Goal: Task Accomplishment & Management: Manage account settings

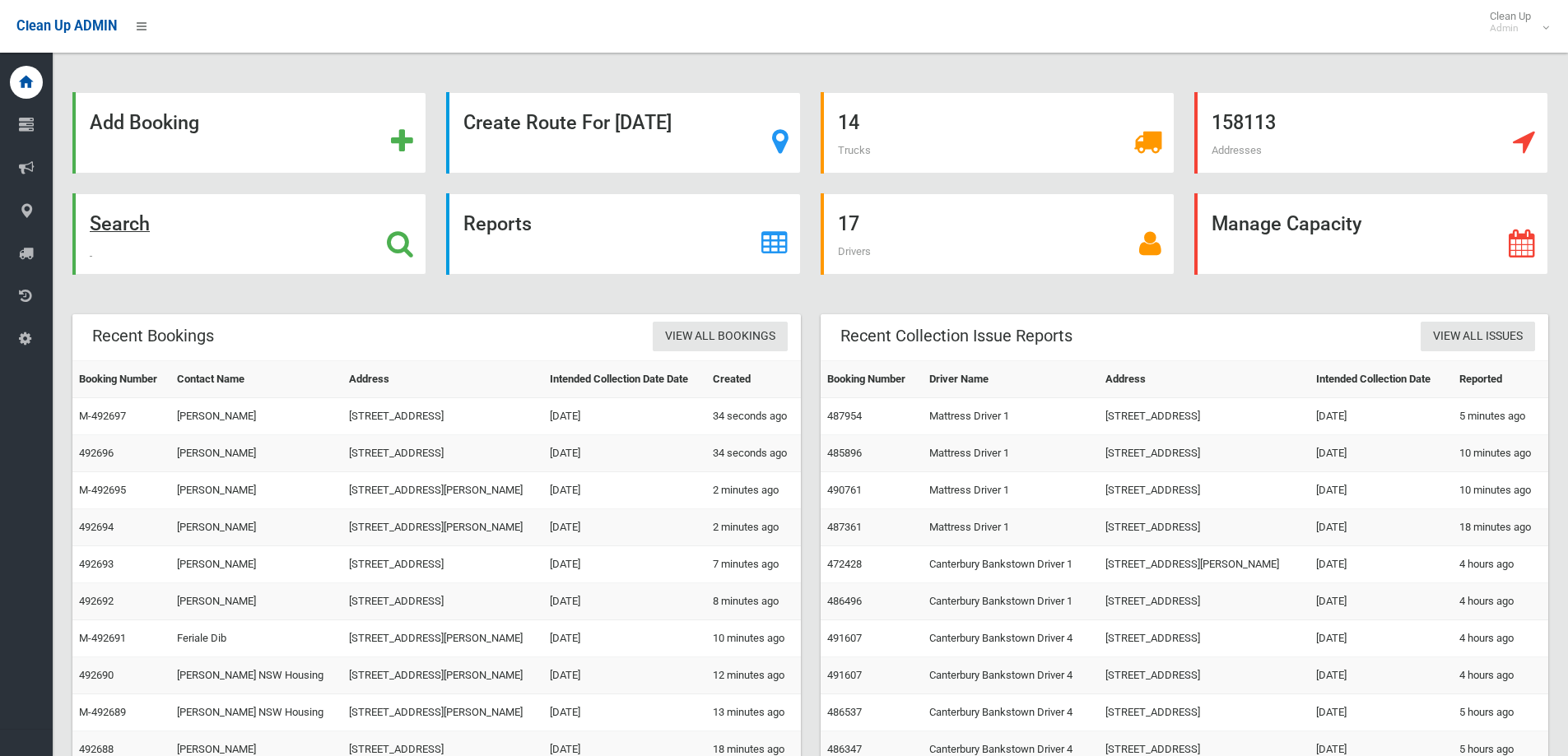
click at [248, 231] on div "Search" at bounding box center [249, 234] width 354 height 82
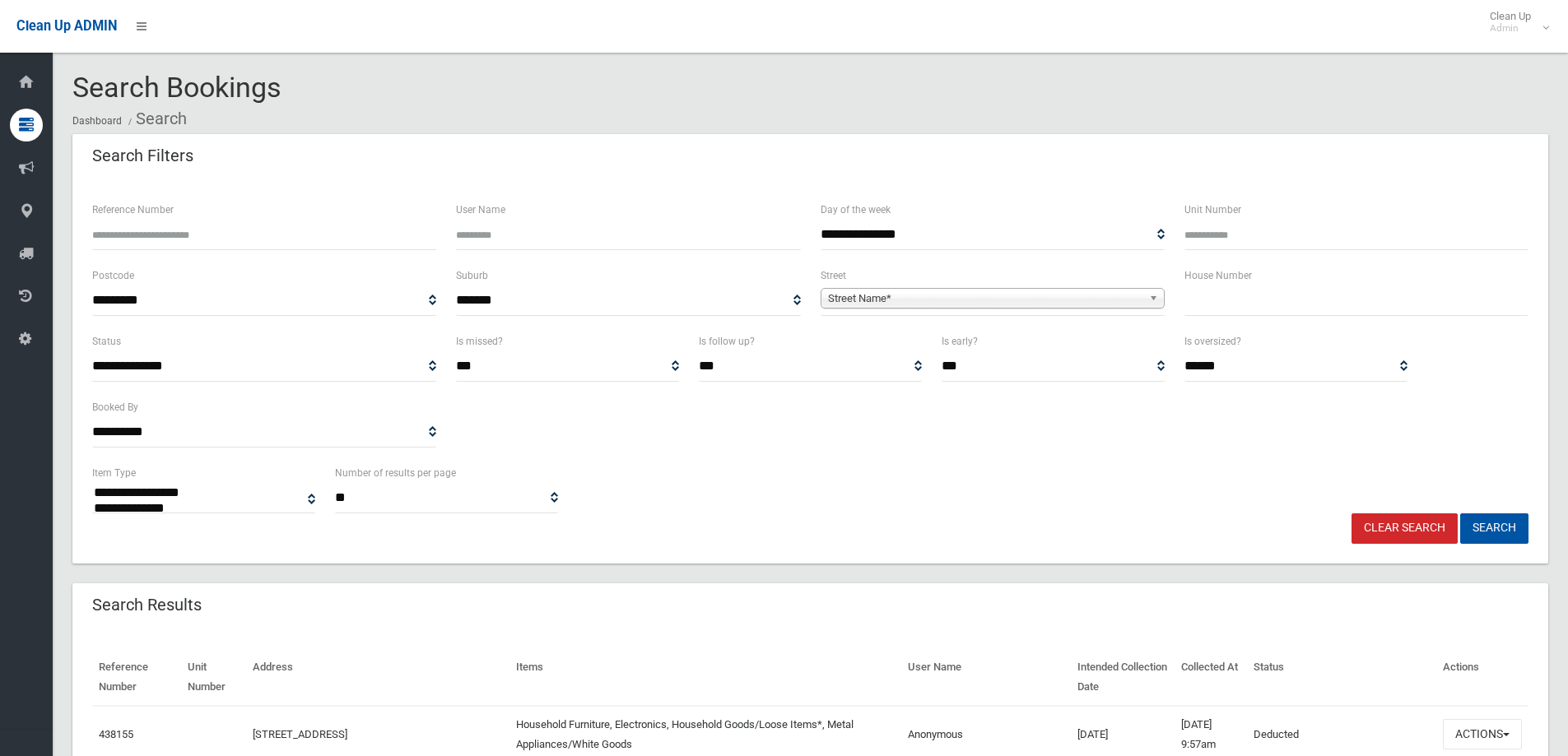
select select
click at [1234, 257] on div "Unit Number" at bounding box center [1357, 232] width 364 height 65
click at [1238, 269] on label "House Number" at bounding box center [1217, 275] width 67 height 18
click at [1240, 280] on label "House Number" at bounding box center [1217, 275] width 67 height 18
click at [1252, 295] on input "text" at bounding box center [1356, 301] width 344 height 31
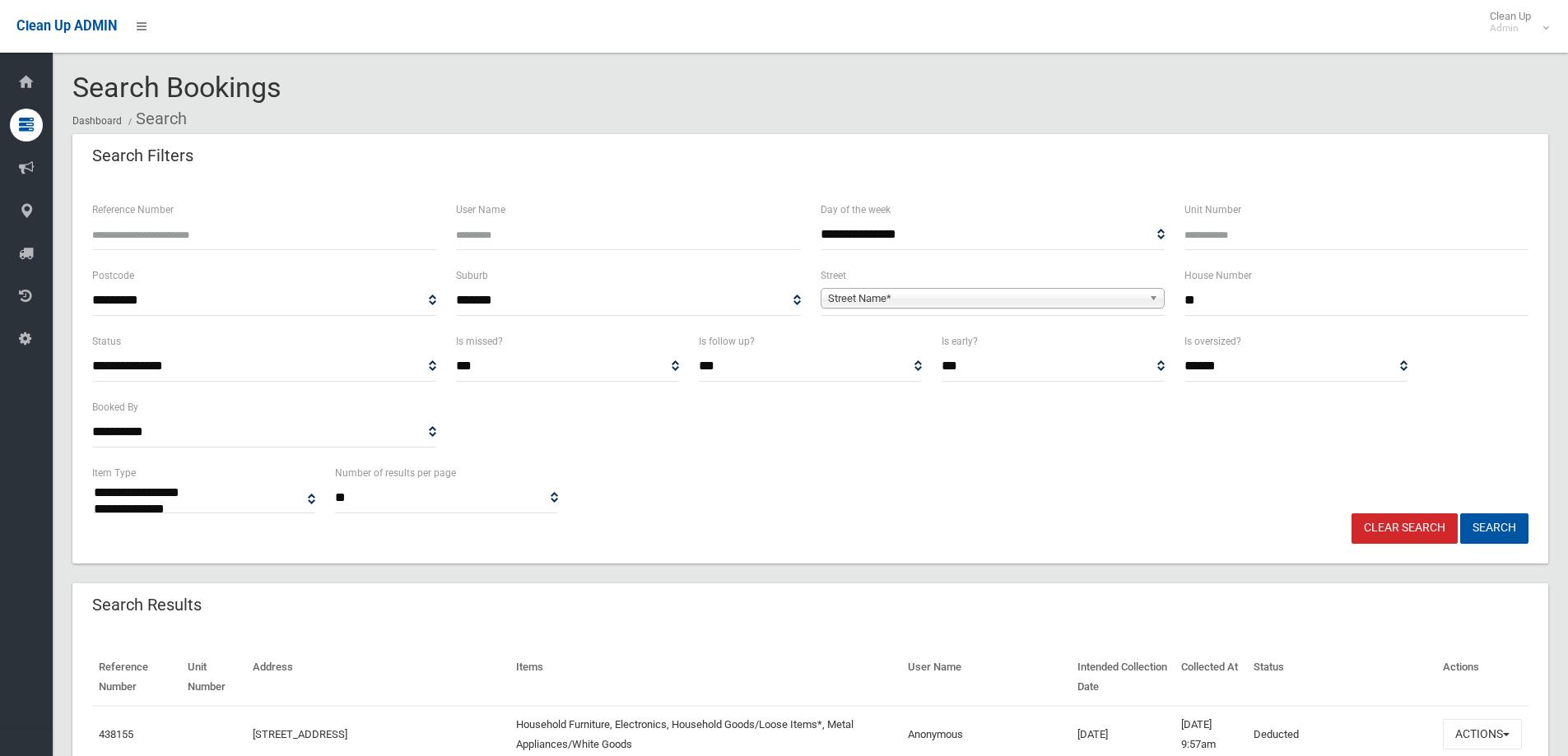
type input "**"
click at [972, 287] on span "**********" at bounding box center [993, 301] width 344 height 31
click at [974, 308] on div "Street Name*" at bounding box center [993, 298] width 344 height 20
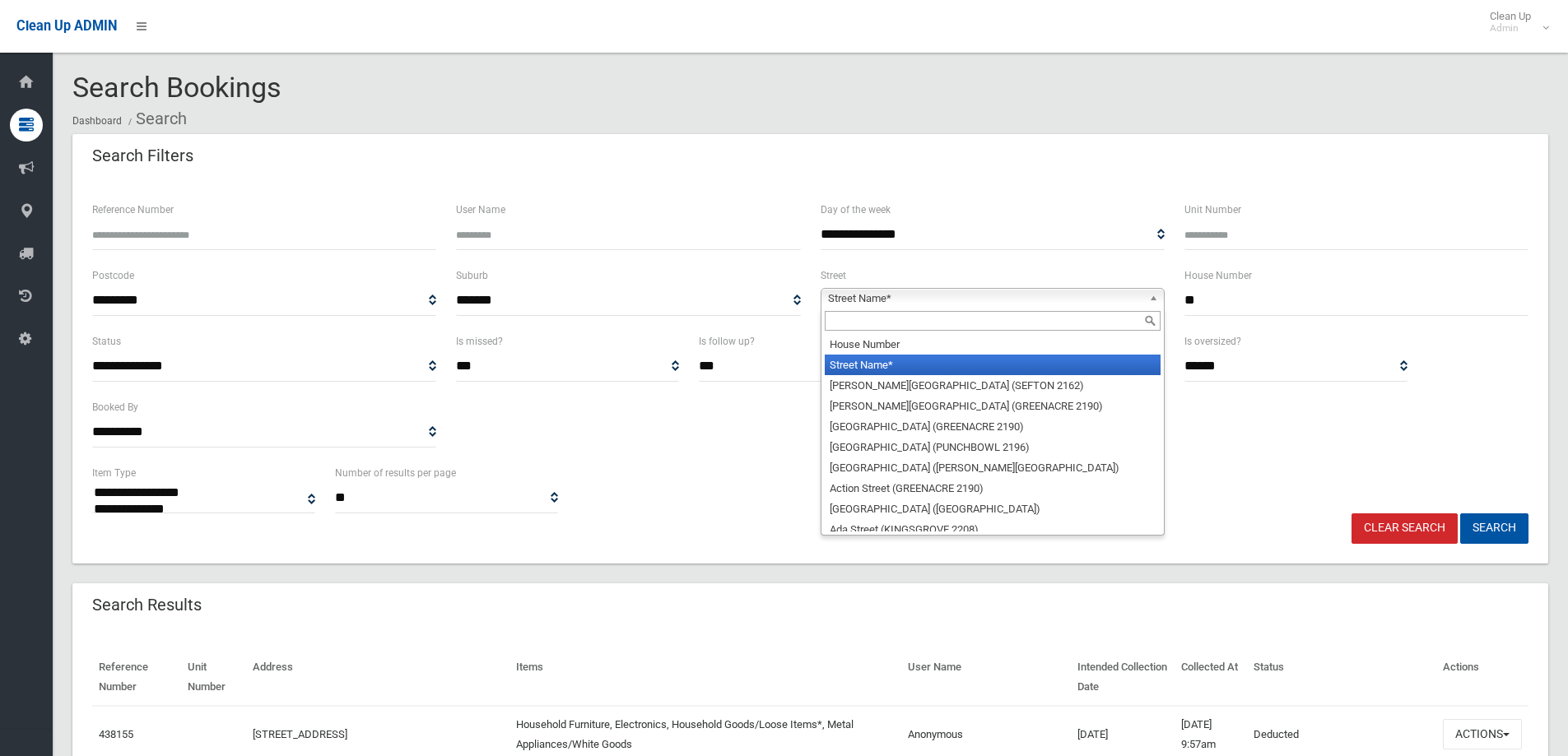
drag, startPoint x: 981, startPoint y: 318, endPoint x: 973, endPoint y: 324, distance: 10.0
click at [980, 320] on input "text" at bounding box center [992, 321] width 336 height 20
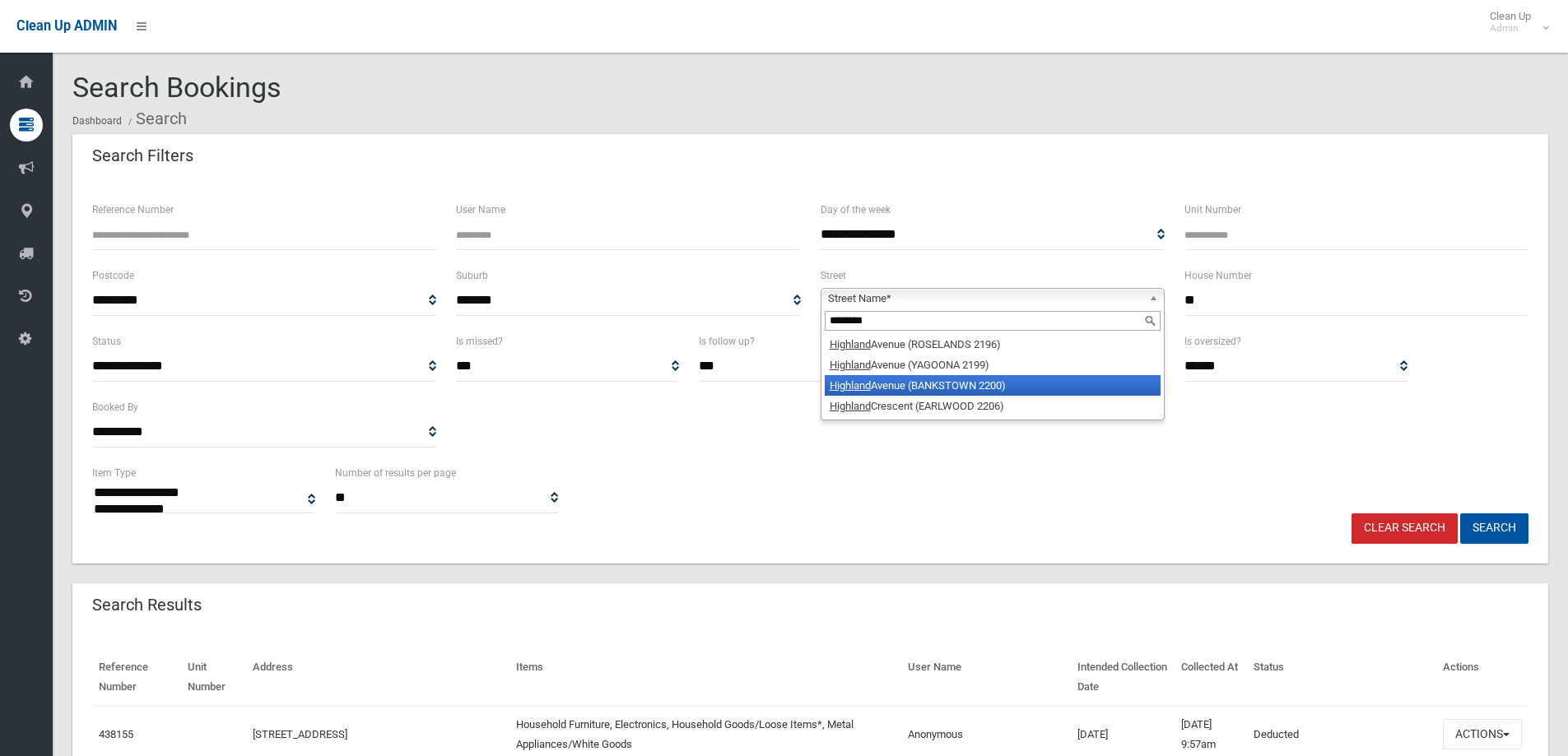
type input "********"
click at [970, 394] on li "Highland Avenue (BANKSTOWN 2200)" at bounding box center [992, 385] width 336 height 20
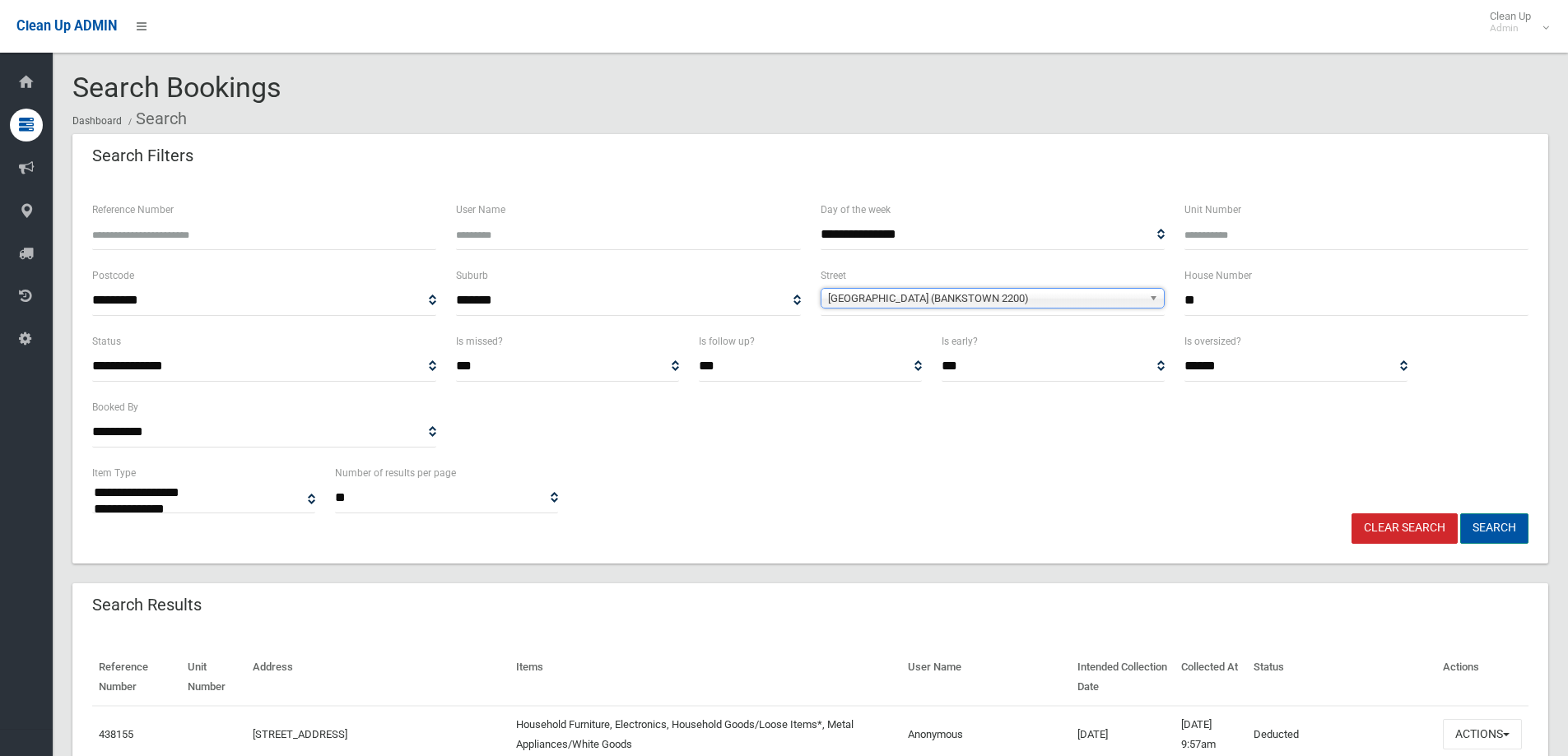
click at [1502, 523] on button "Search" at bounding box center [1494, 529] width 68 height 31
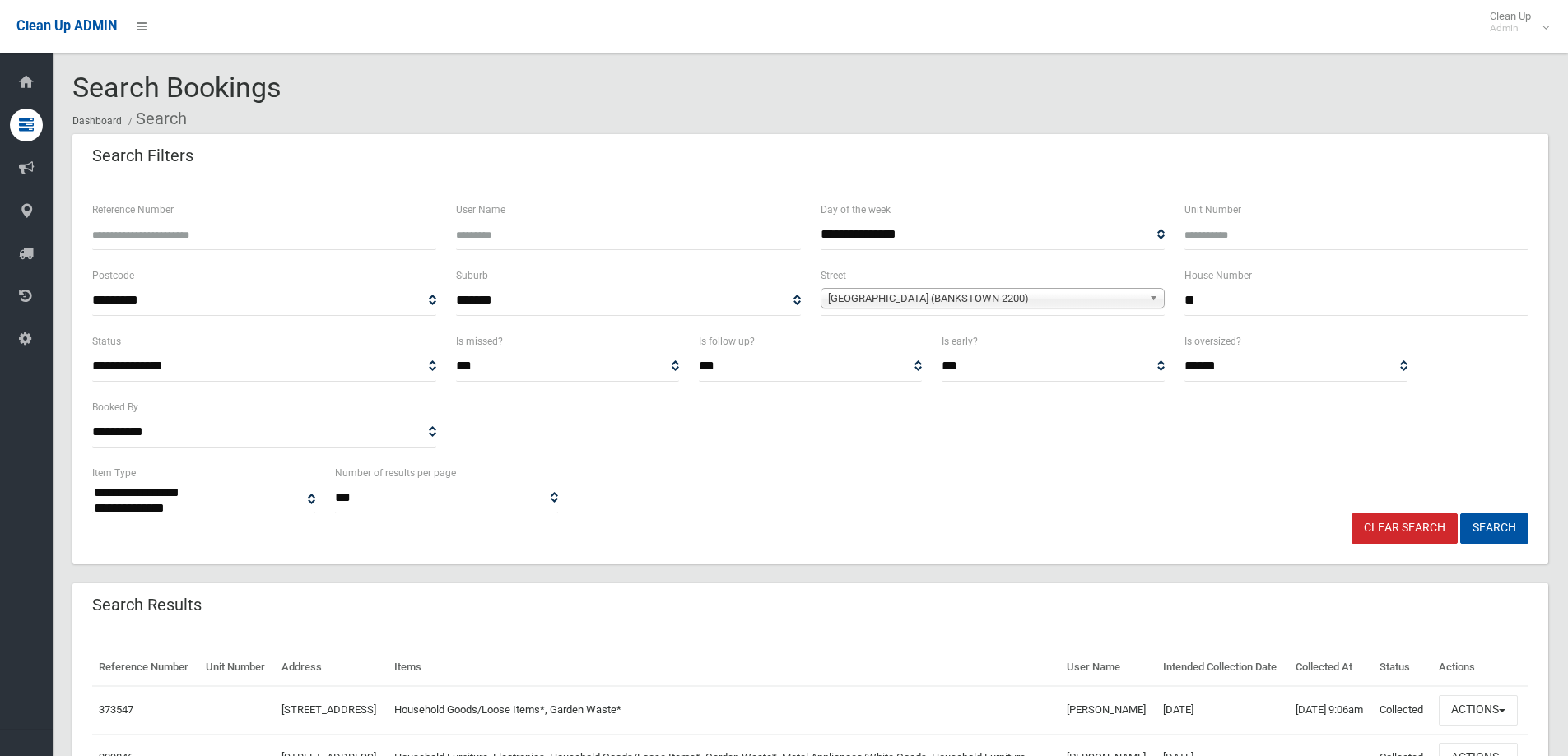
select select
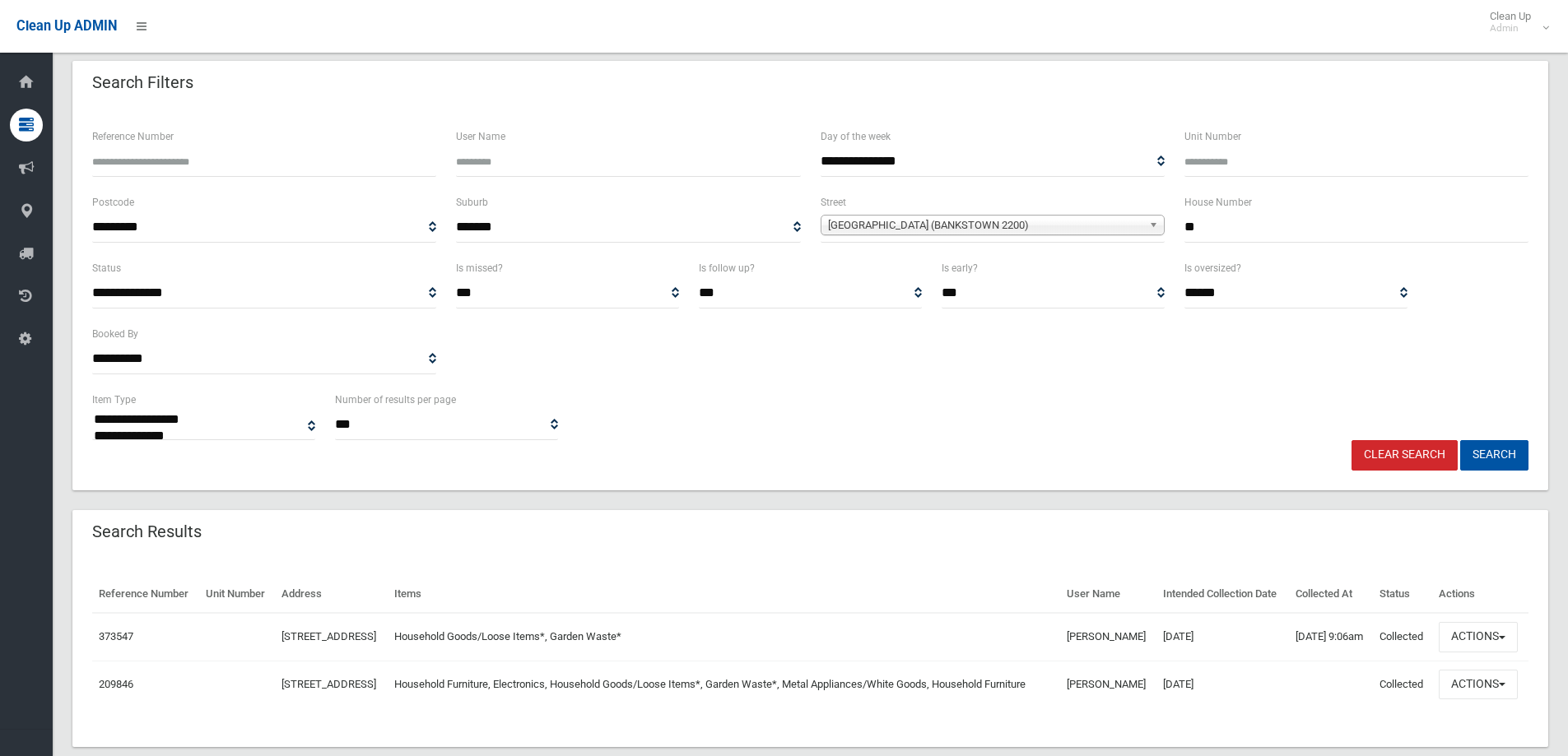
scroll to position [142, 0]
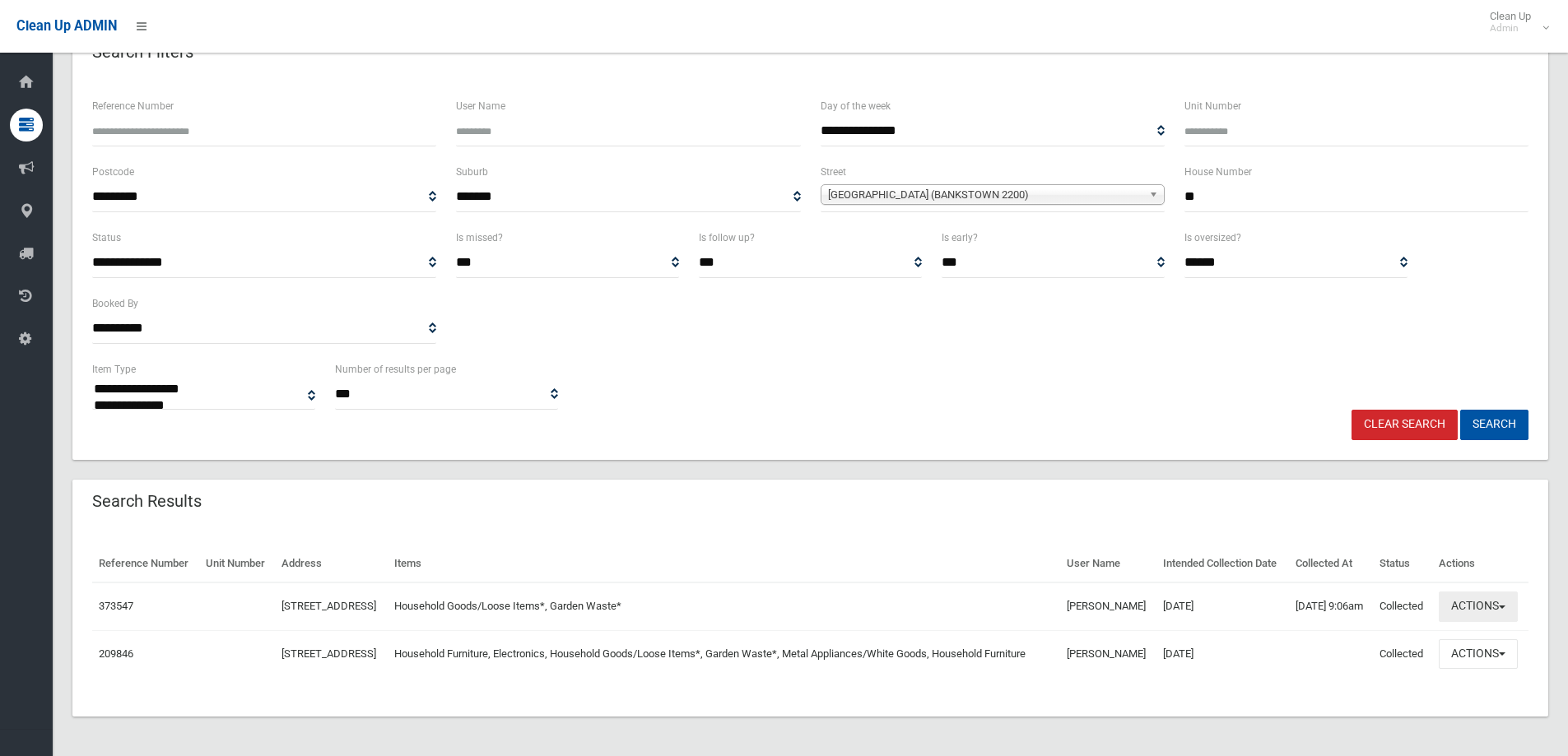
click at [1468, 599] on button "Actions" at bounding box center [1478, 607] width 79 height 31
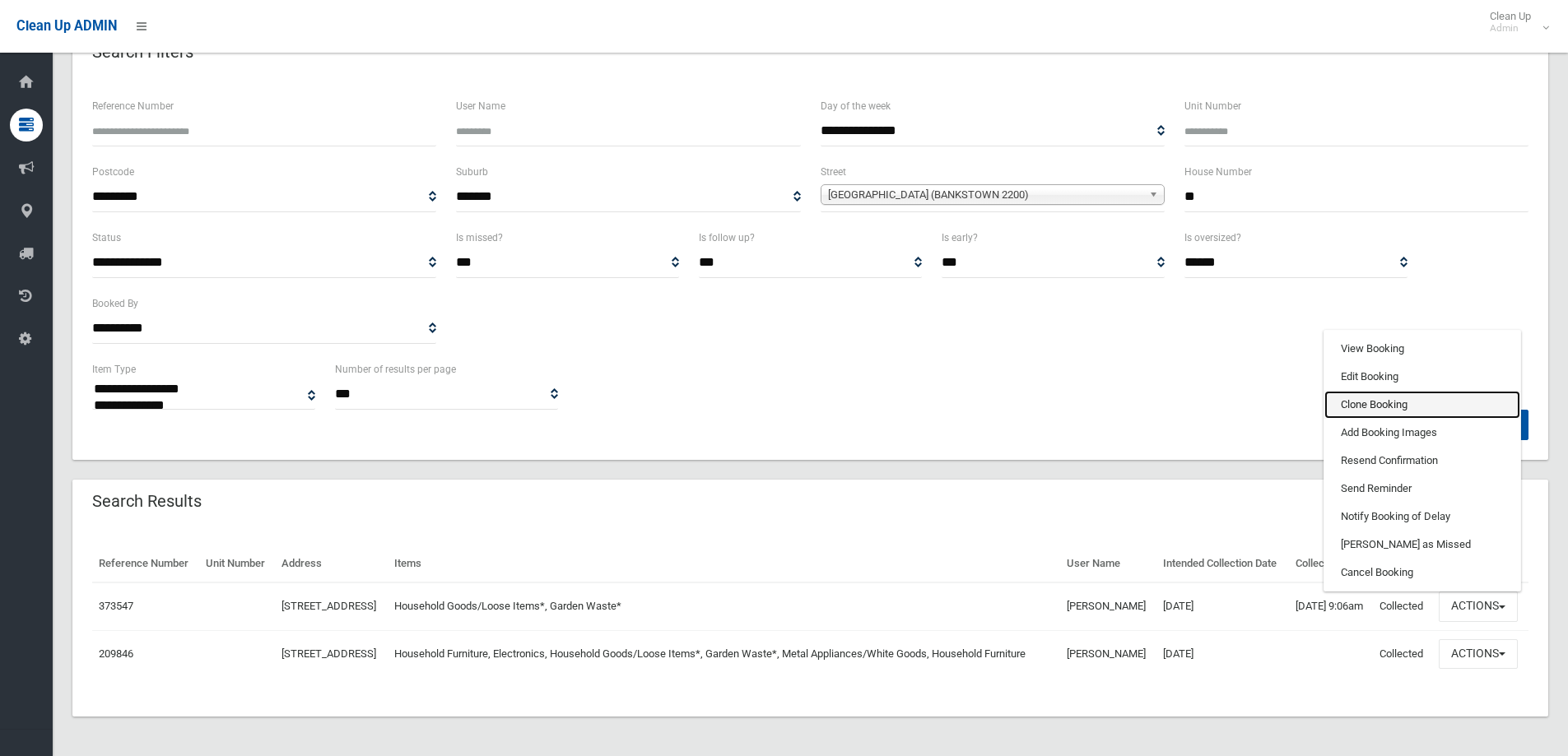
click at [1412, 391] on link "Clone Booking" at bounding box center [1423, 405] width 196 height 28
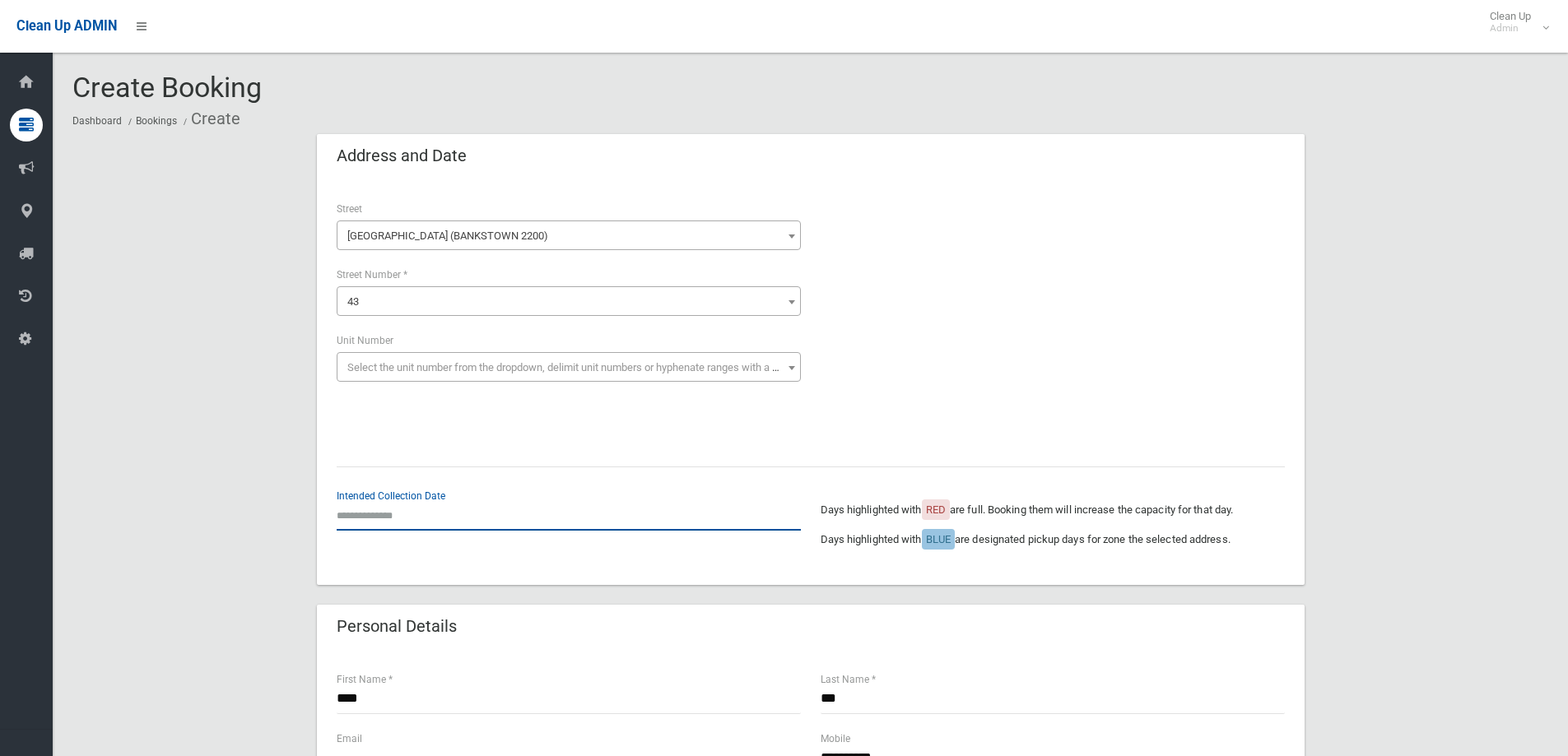
click at [384, 525] on input "text" at bounding box center [569, 515] width 465 height 31
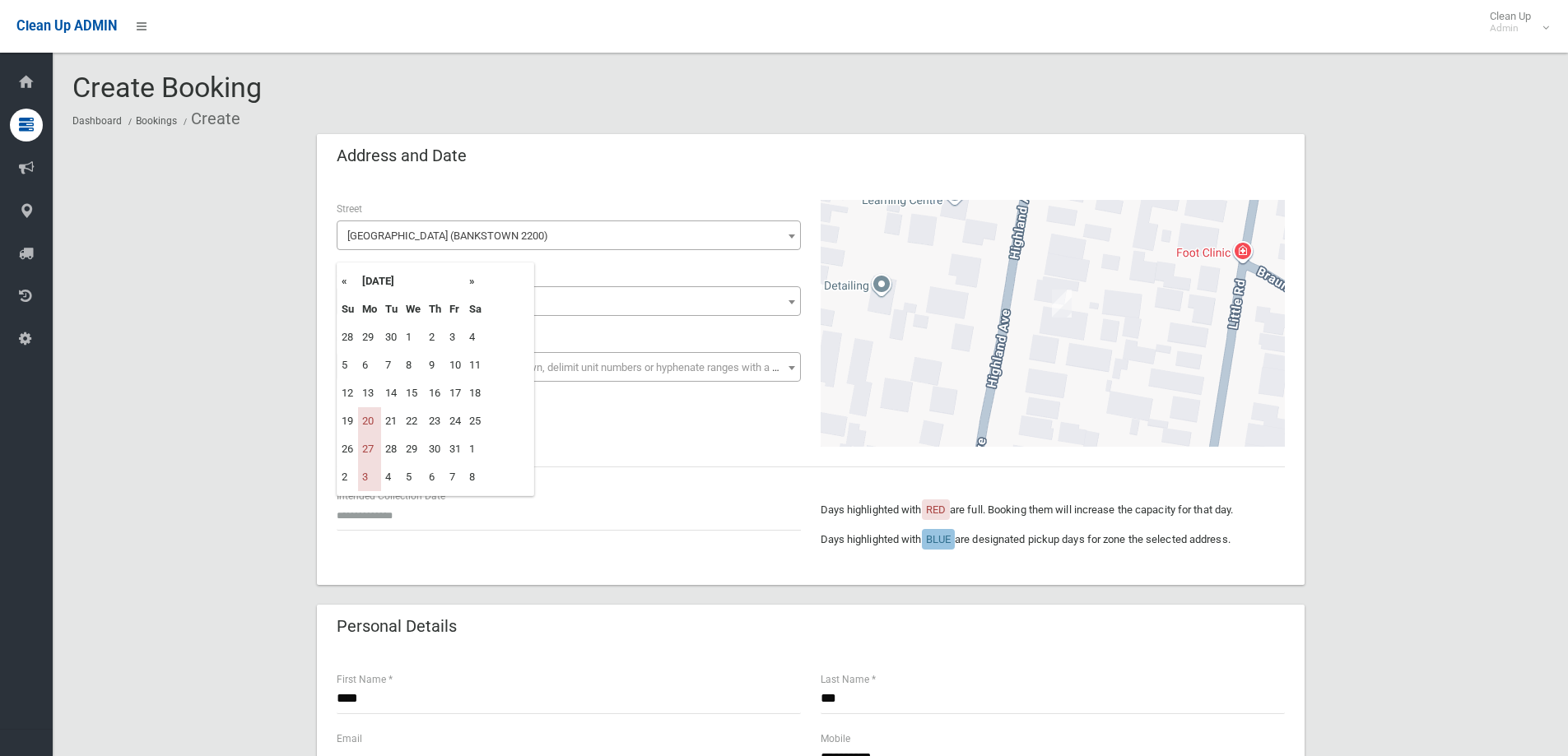
click at [470, 284] on th "»" at bounding box center [476, 281] width 20 height 28
click at [465, 287] on th "October 2025" at bounding box center [412, 281] width 107 height 28
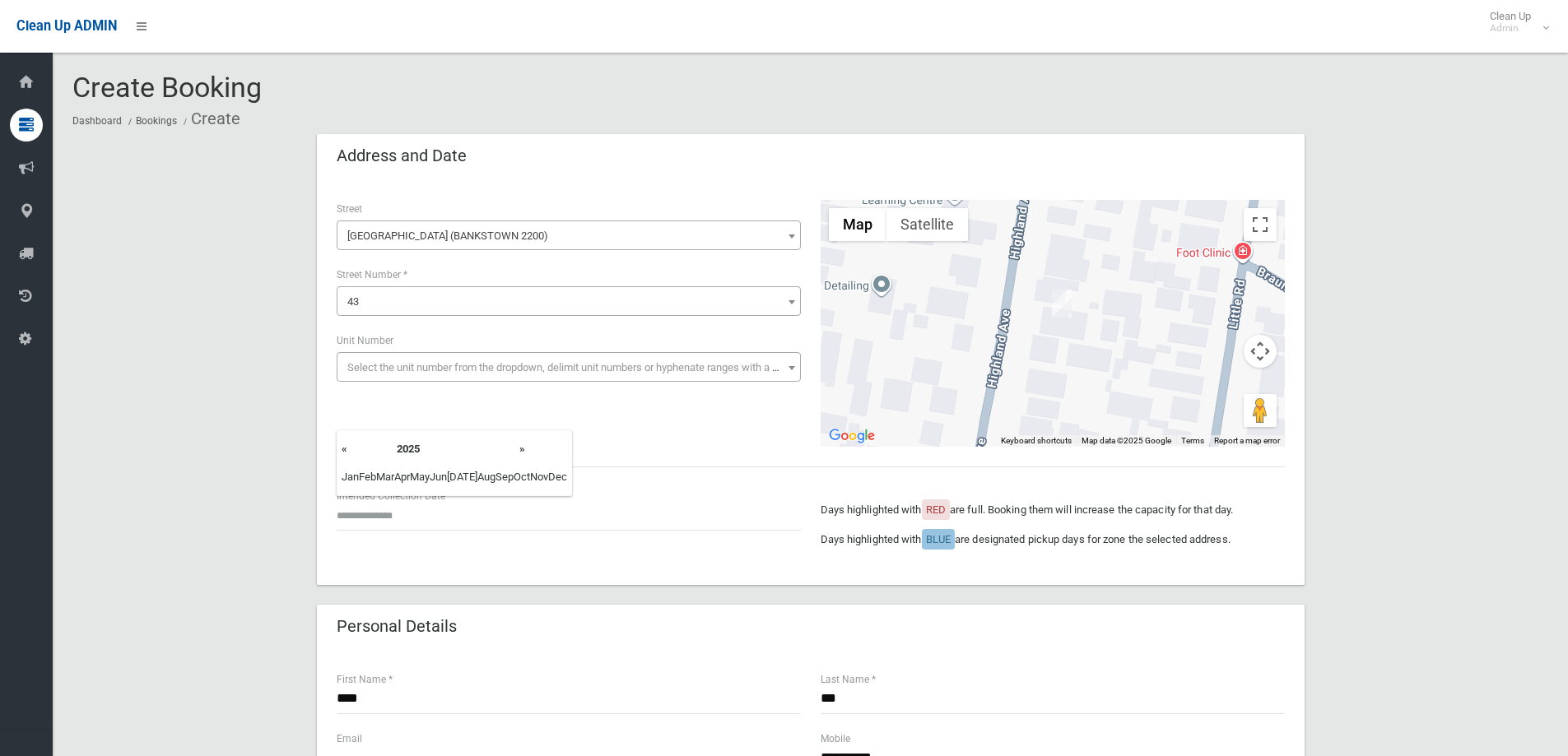
click at [455, 493] on div "« October 2025 » Su Mo Tu We Th Fr Sa 28 29 30 1 2 3 4 5 6 7 8 9 10 11 12 13 14…" at bounding box center [454, 463] width 236 height 65
click at [452, 509] on input "text" at bounding box center [569, 515] width 465 height 31
click at [469, 411] on div "**********" at bounding box center [811, 323] width 968 height 247
drag, startPoint x: 417, startPoint y: 538, endPoint x: 396, endPoint y: 501, distance: 42.5
click at [412, 534] on div "Intended Collection Date" at bounding box center [568, 517] width 484 height 60
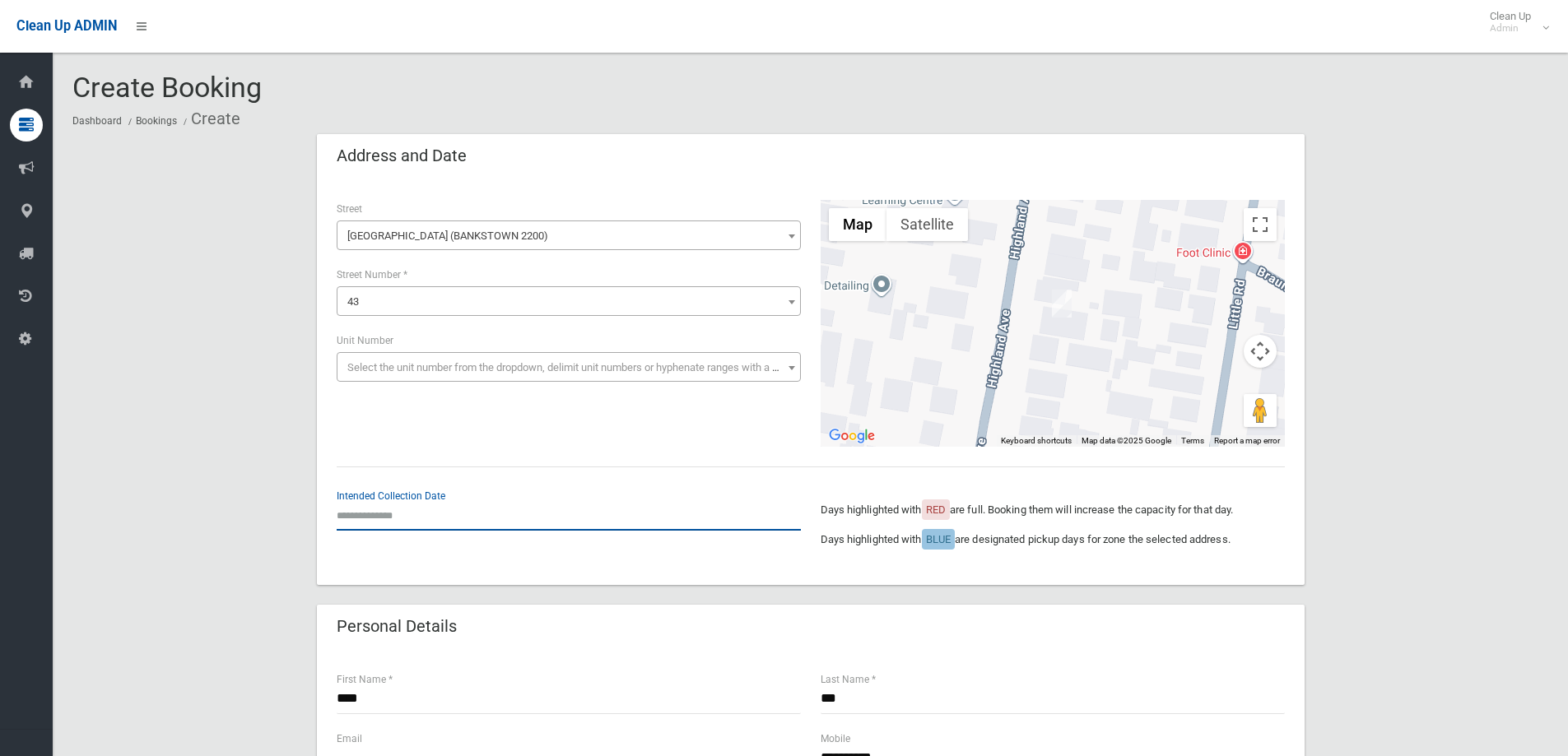
click at [396, 501] on input "text" at bounding box center [569, 515] width 465 height 31
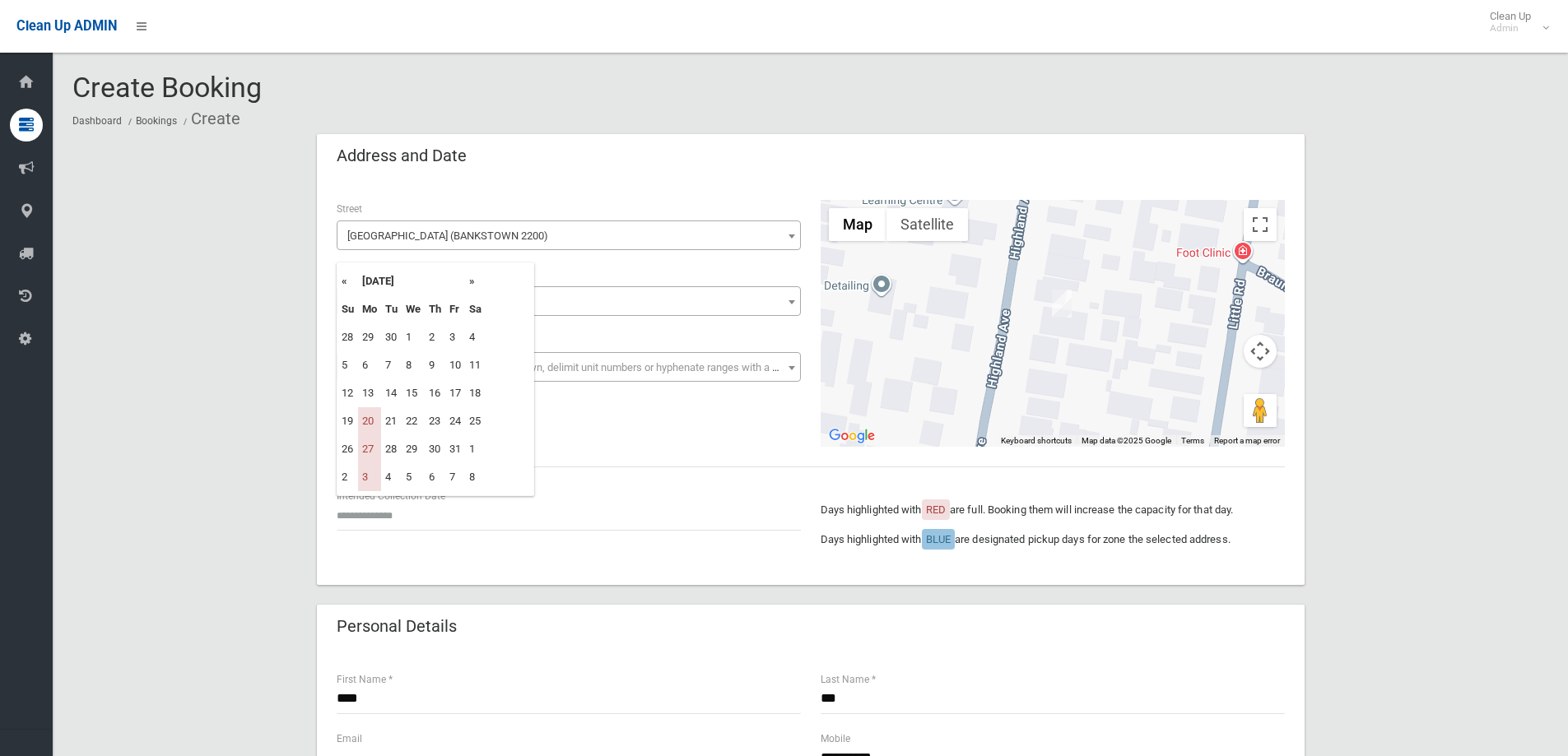
click at [468, 283] on th "»" at bounding box center [476, 281] width 20 height 28
click at [373, 395] on td "10" at bounding box center [369, 393] width 23 height 28
type input "**********"
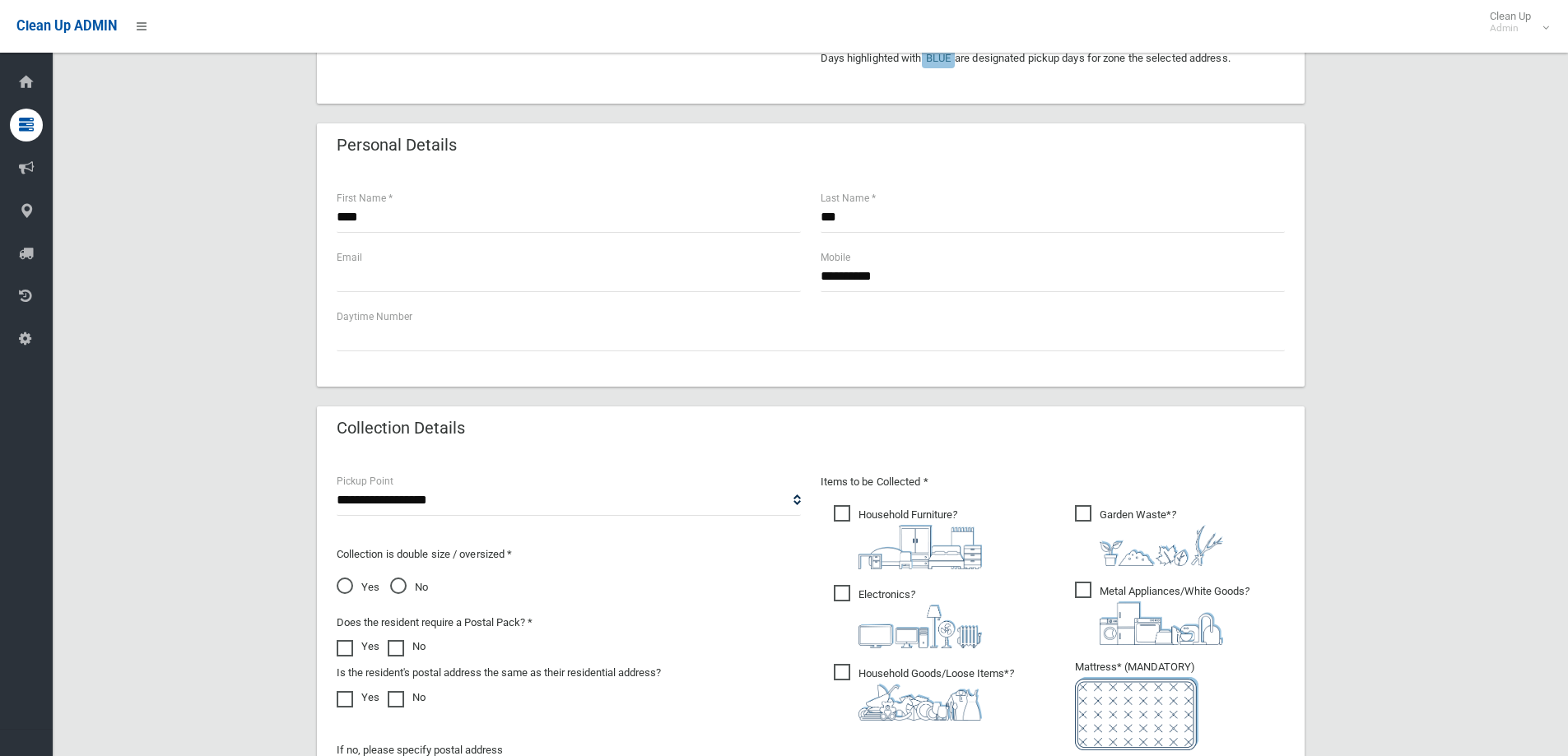
scroll to position [576, 0]
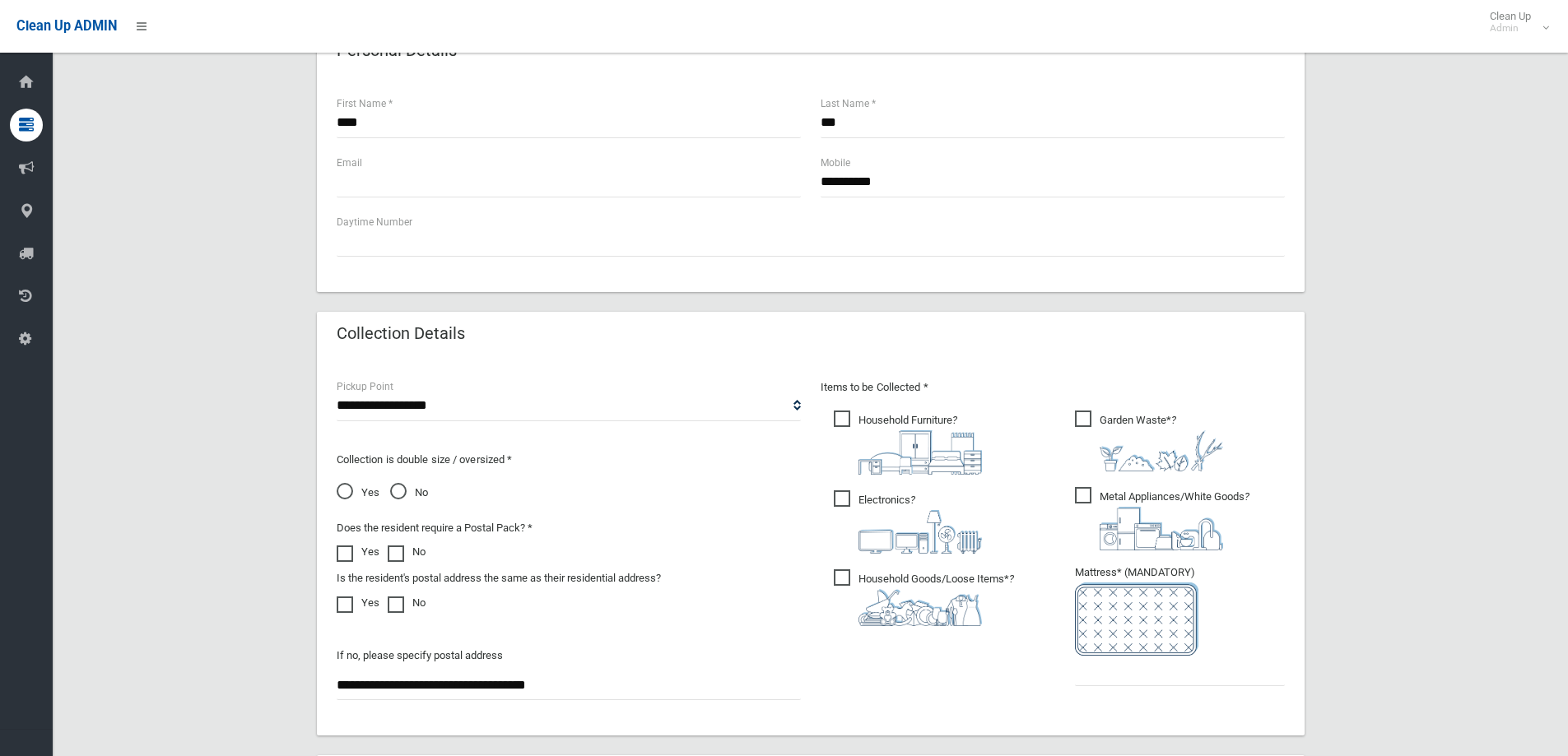
drag, startPoint x: 1140, startPoint y: 539, endPoint x: 866, endPoint y: 547, distance: 274.1
click at [1139, 539] on img at bounding box center [1161, 528] width 123 height 43
click at [819, 542] on div "Items to be Collected * Household Furniture ?" at bounding box center [1052, 543] width 484 height 331
click at [888, 480] on ul "Household Furniture ?" at bounding box center [932, 523] width 223 height 231
drag, startPoint x: 879, startPoint y: 509, endPoint x: 871, endPoint y: 461, distance: 48.7
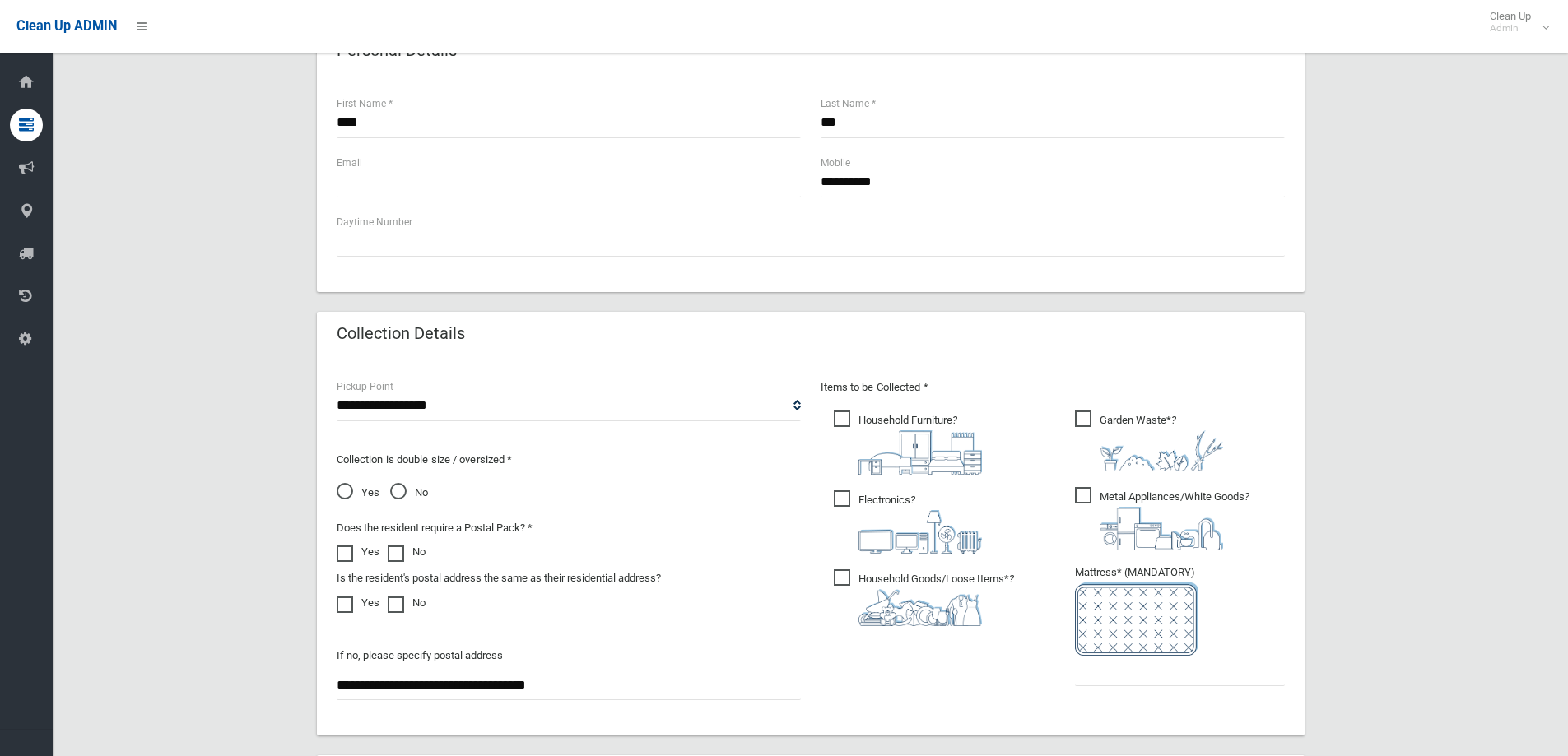
click at [878, 509] on span "Electronics ?" at bounding box center [908, 522] width 148 height 63
click at [871, 457] on img at bounding box center [920, 452] width 123 height 44
click at [746, 353] on div "Collection Details" at bounding box center [810, 335] width 988 height 46
click at [1203, 664] on input "text" at bounding box center [1180, 671] width 210 height 31
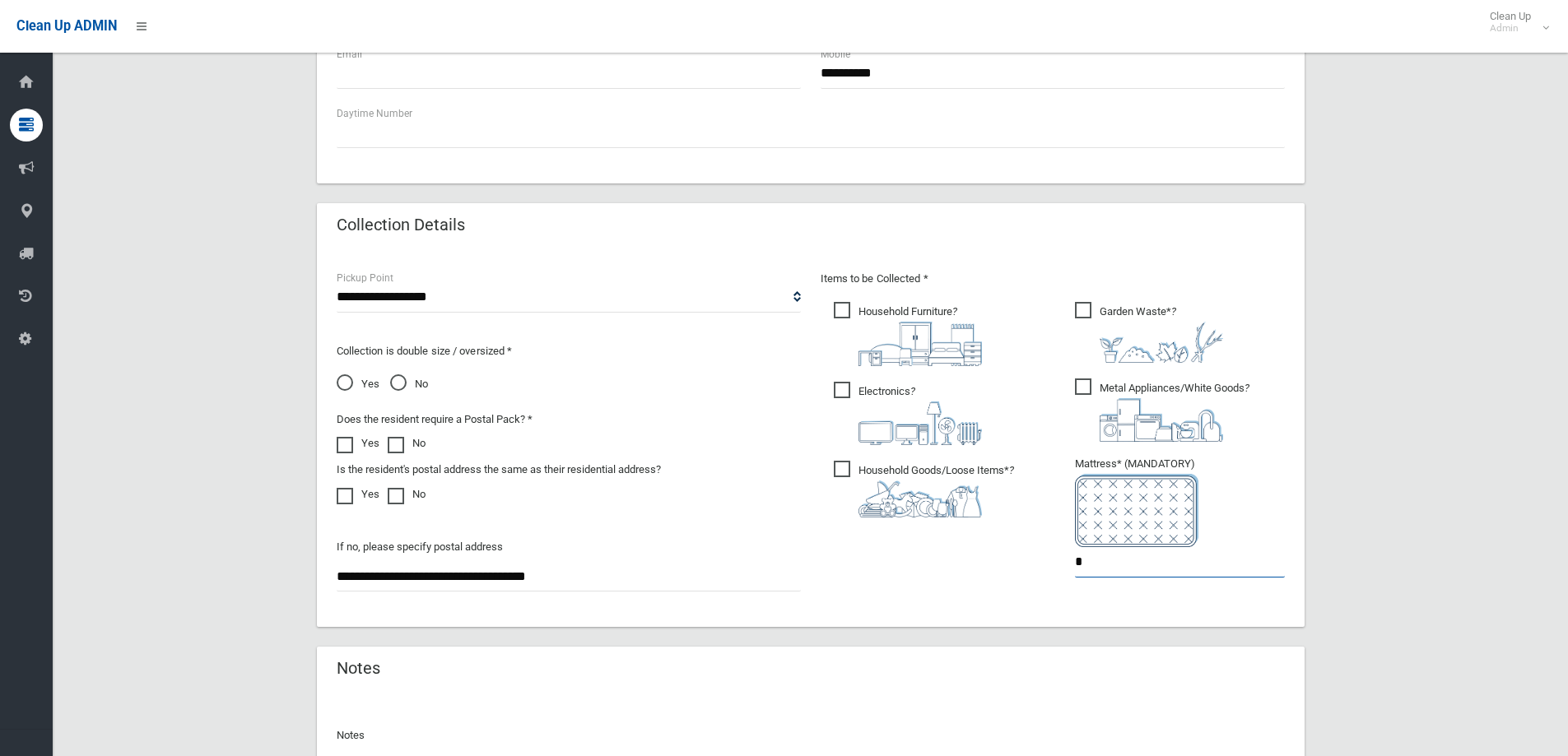
scroll to position [873, 0]
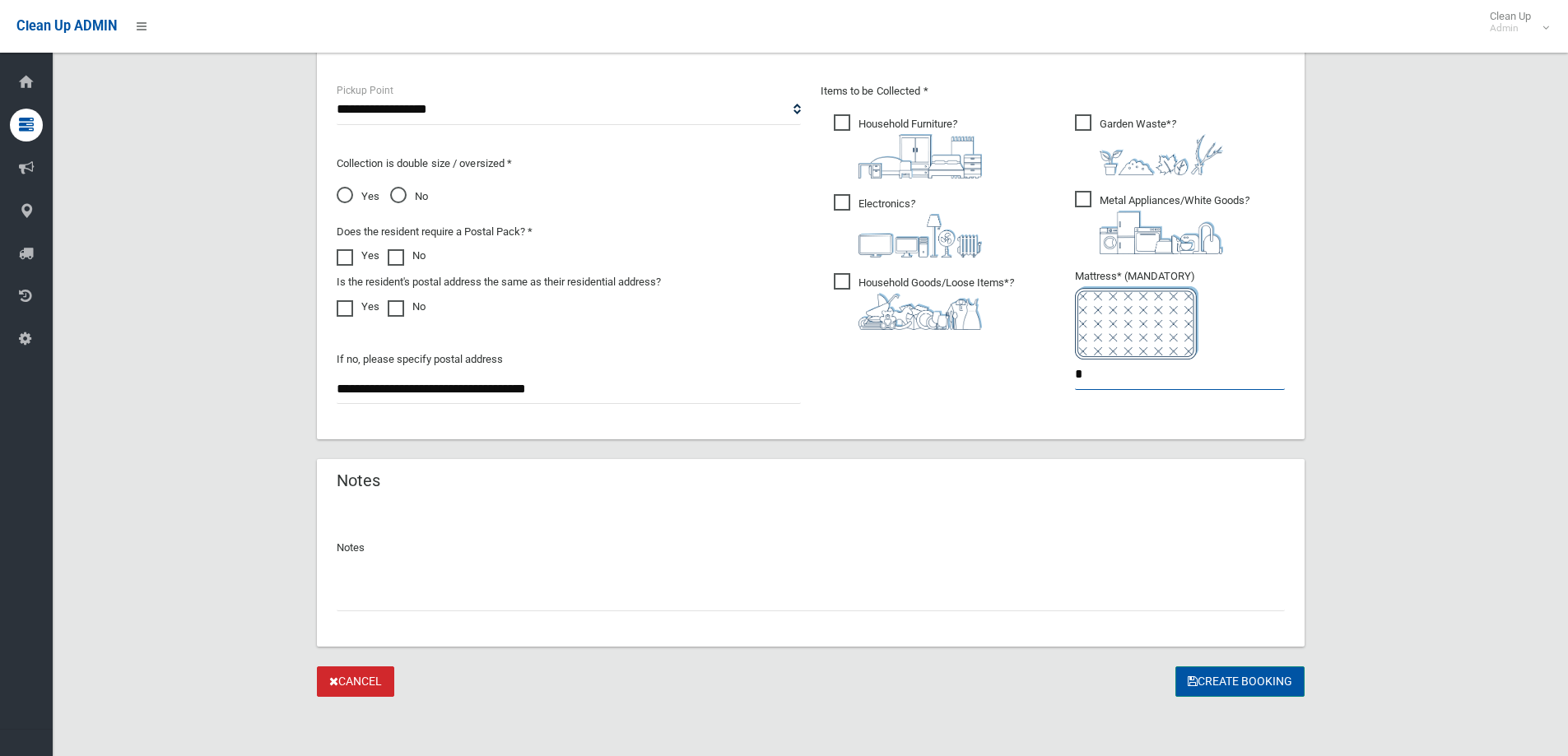
type input "*"
click at [1259, 678] on button "Create Booking" at bounding box center [1240, 682] width 129 height 31
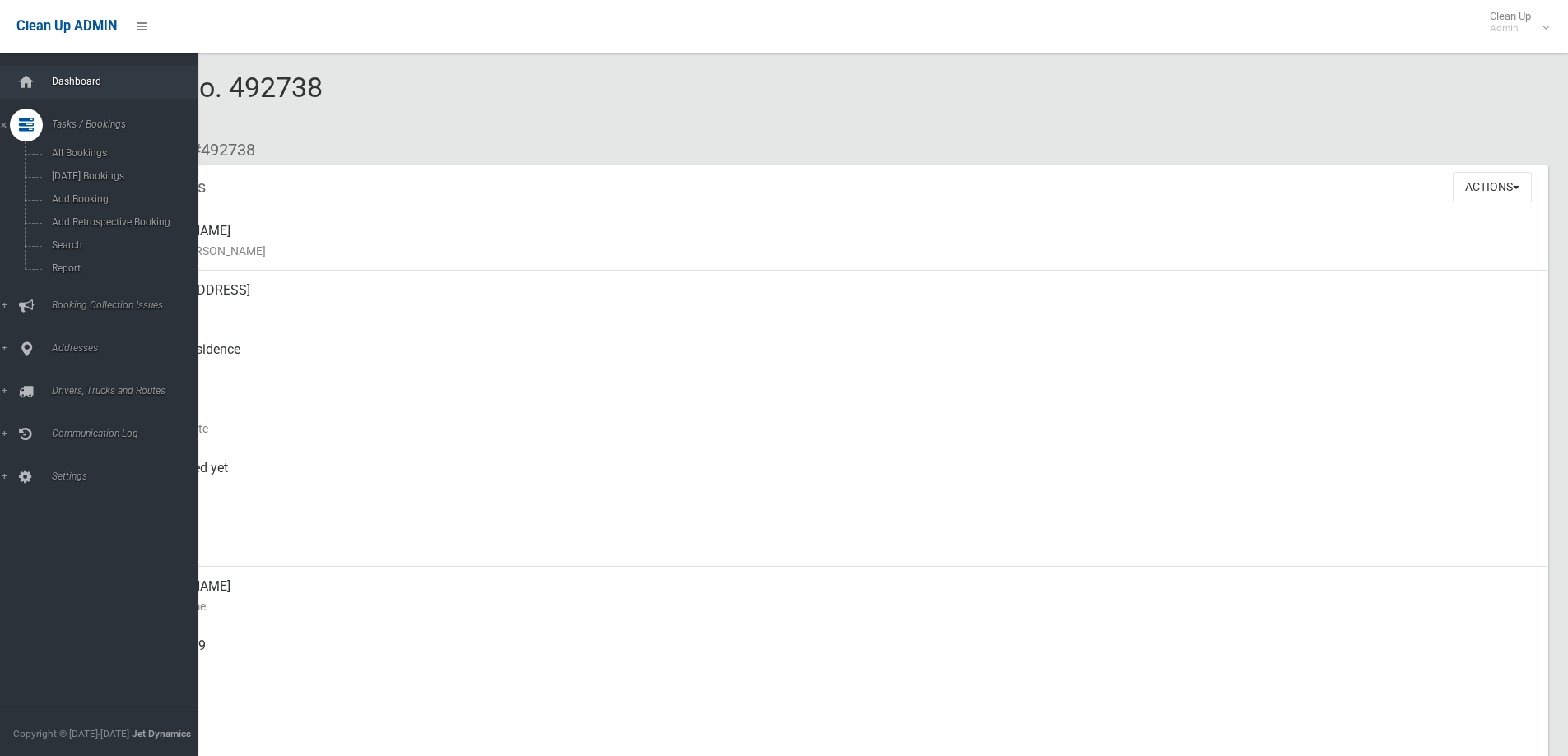
click at [160, 76] on span "Dashboard" at bounding box center [128, 82] width 163 height 12
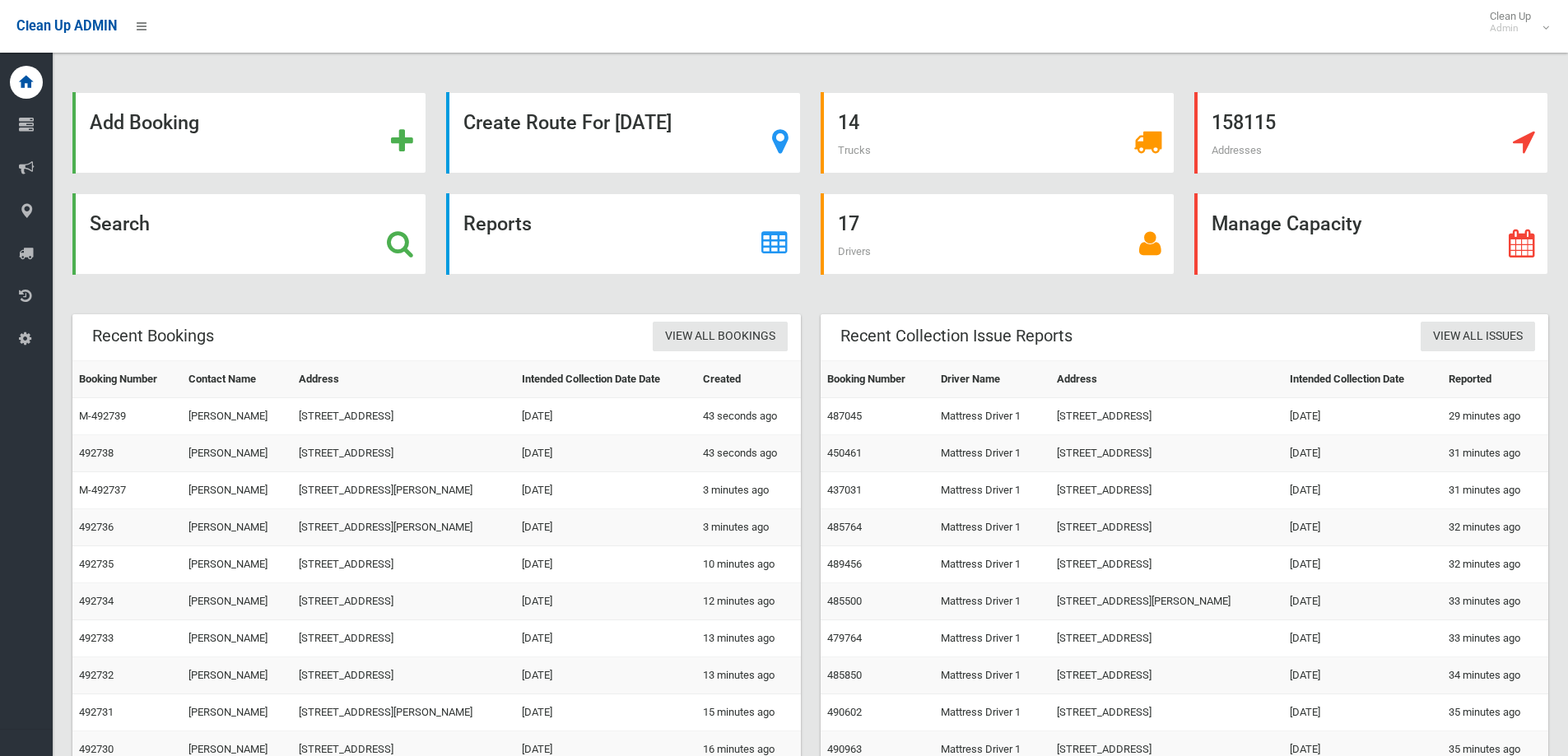
click at [1180, 205] on div "17 Drivers" at bounding box center [997, 243] width 373 height 101
click at [802, 181] on div "Create Route For [DATE]" at bounding box center [623, 142] width 373 height 101
drag, startPoint x: 1184, startPoint y: 196, endPoint x: 1197, endPoint y: 196, distance: 13.0
click at [1184, 196] on div "Manage Capacity" at bounding box center [1371, 243] width 373 height 101
click at [262, 222] on div "Search" at bounding box center [249, 234] width 354 height 82
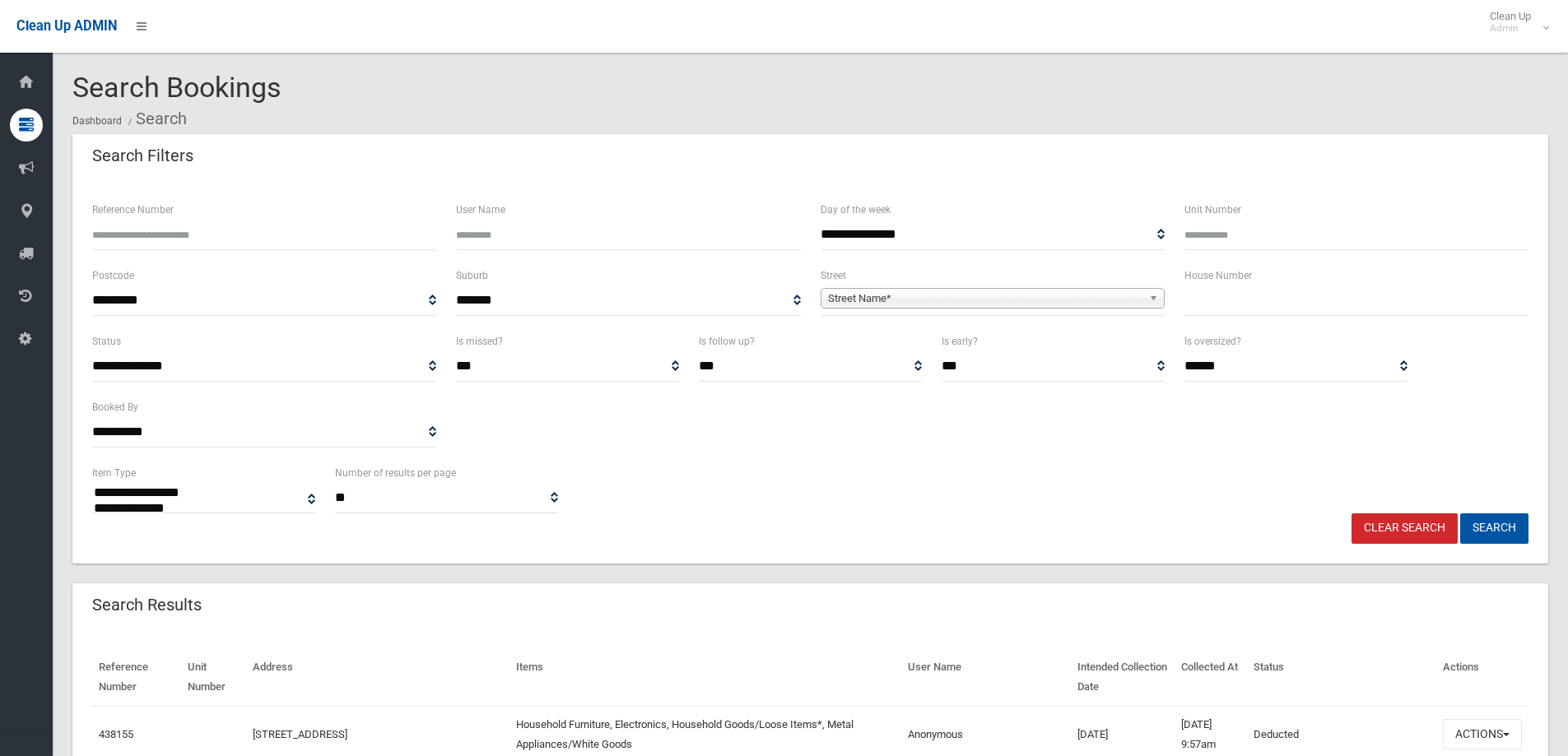
select select
click at [816, 160] on div "Search Filters" at bounding box center [810, 157] width 1476 height 46
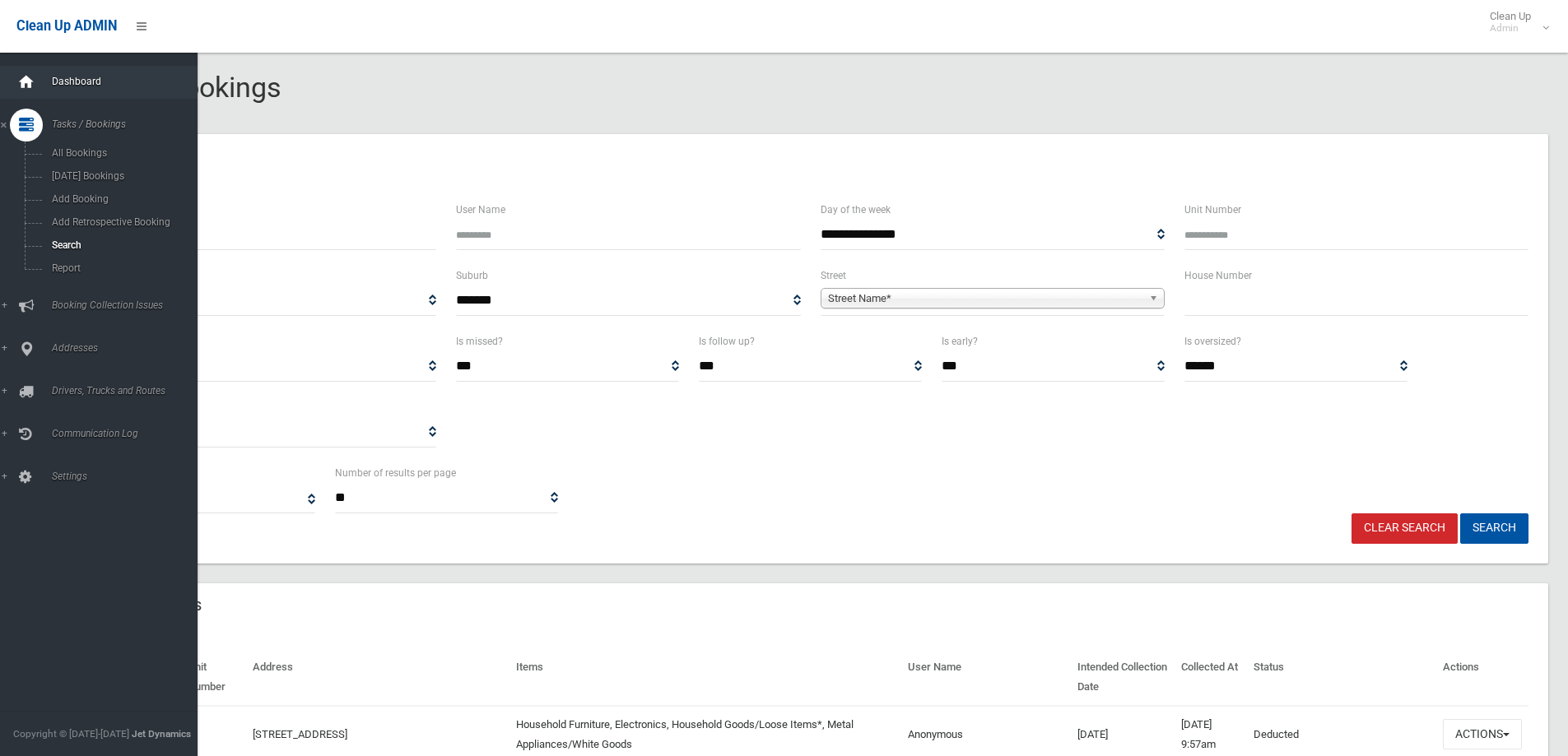
click at [33, 70] on icon at bounding box center [26, 82] width 18 height 33
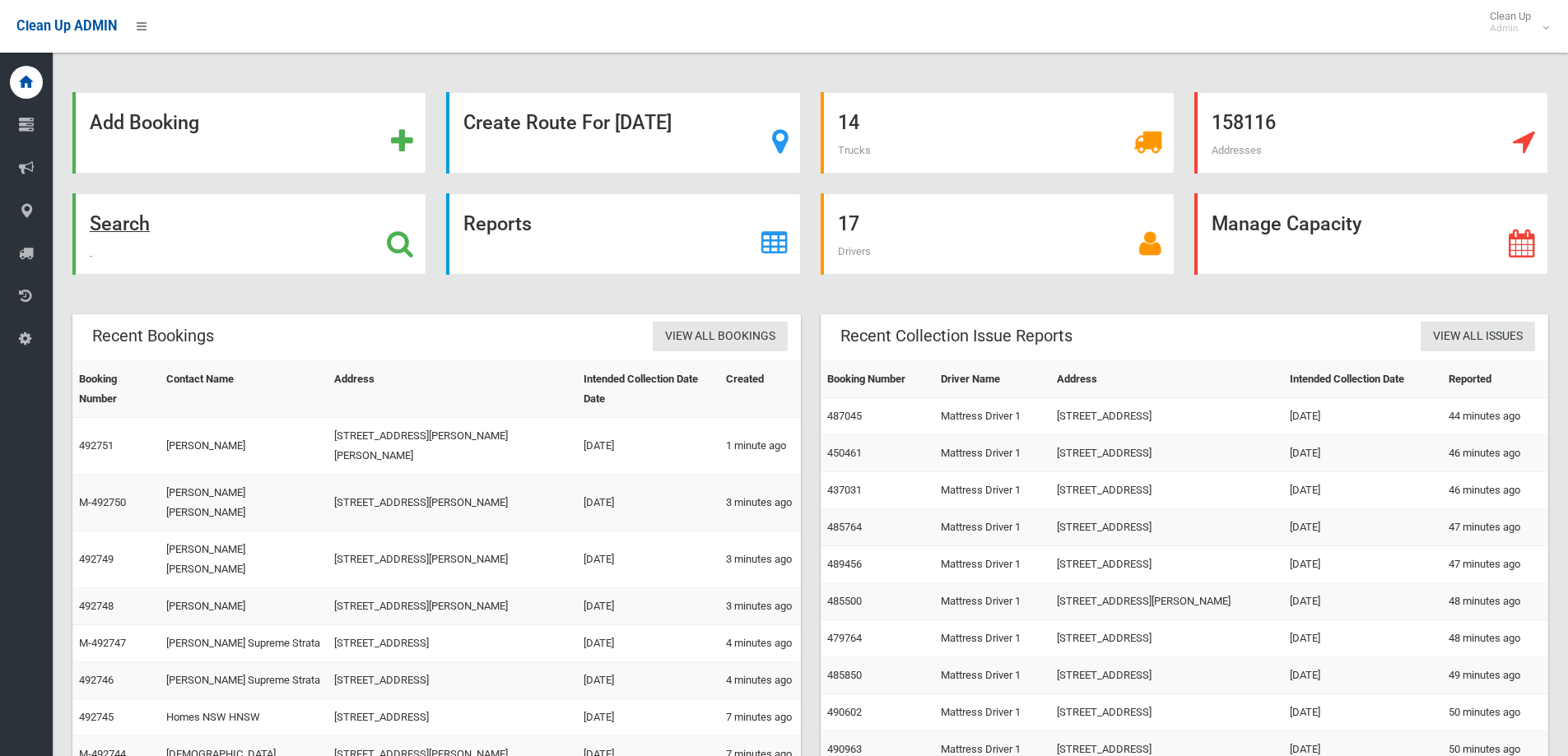
click at [212, 241] on div "Search" at bounding box center [249, 234] width 354 height 82
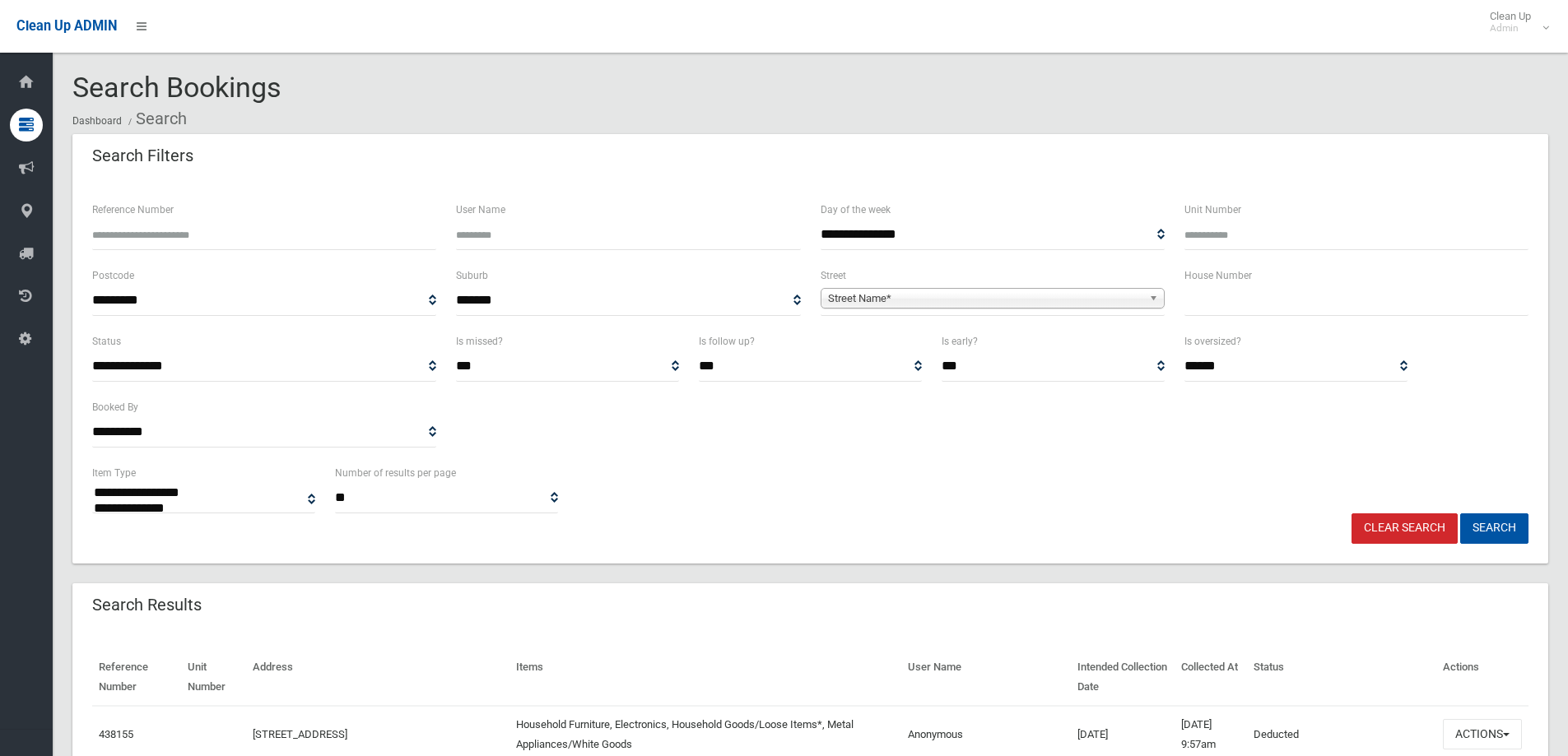
select select
click at [327, 229] on input "Reference Number" at bounding box center [264, 235] width 344 height 31
type input "*"
type input "******"
click at [1460, 514] on button "Search" at bounding box center [1494, 529] width 68 height 31
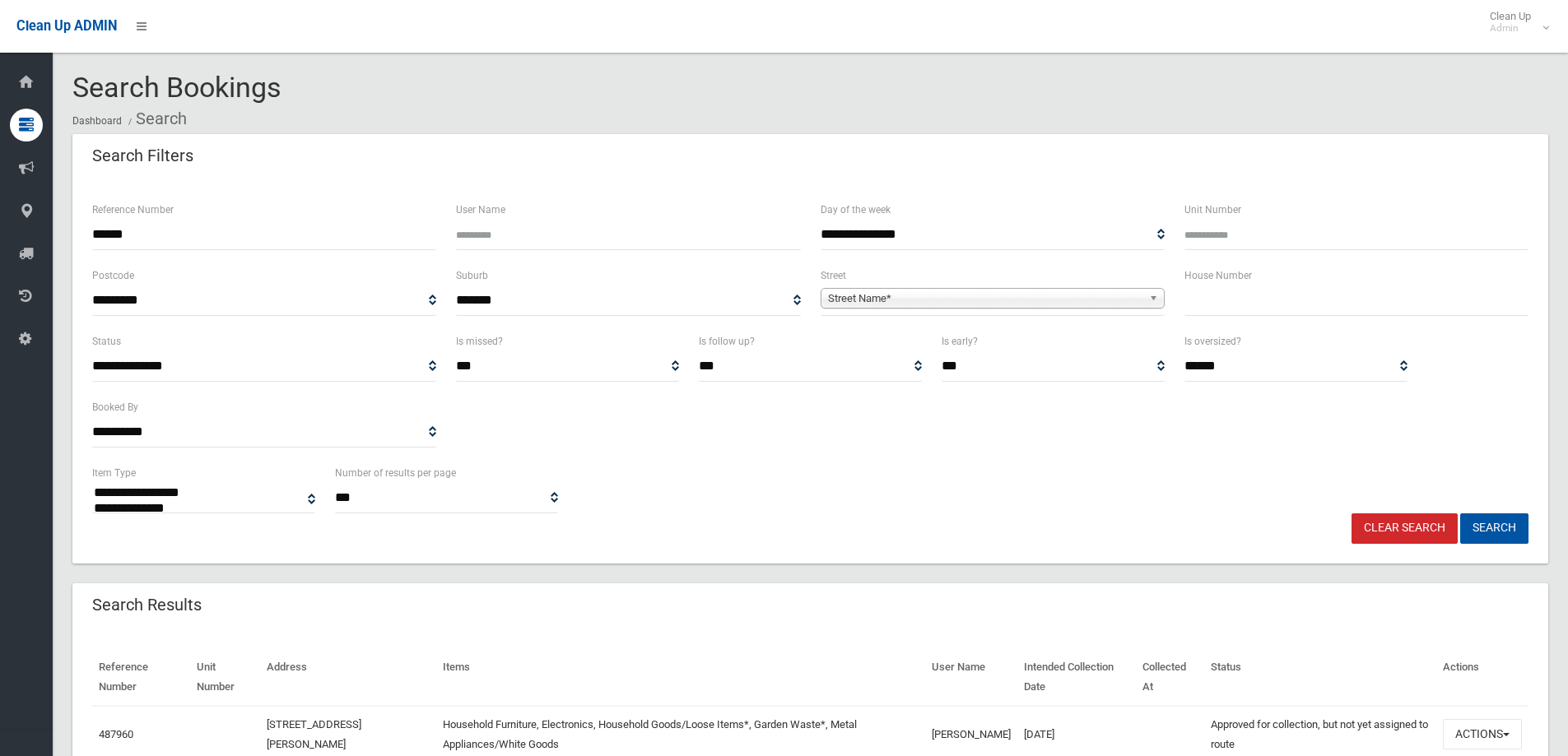
select select
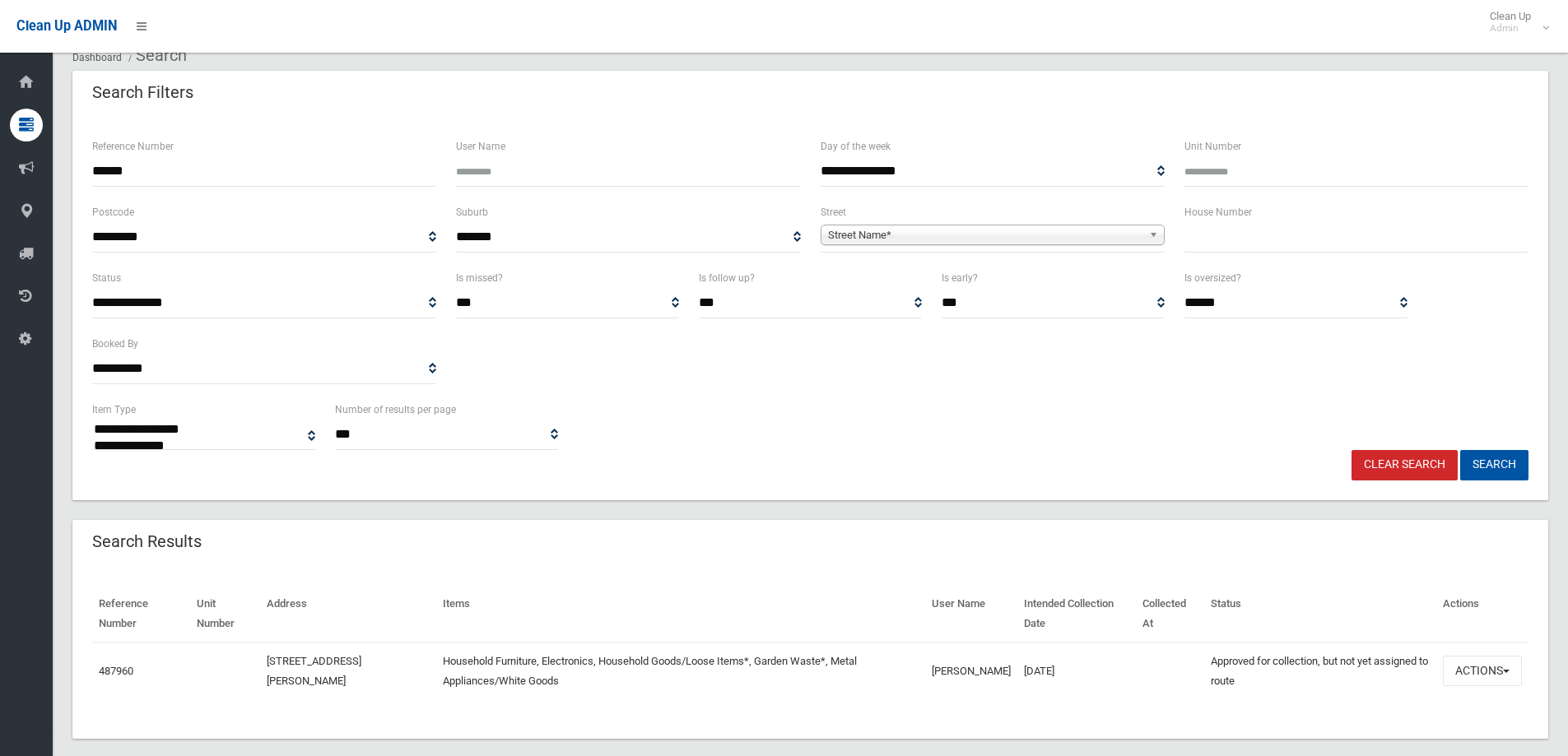
scroll to position [82, 0]
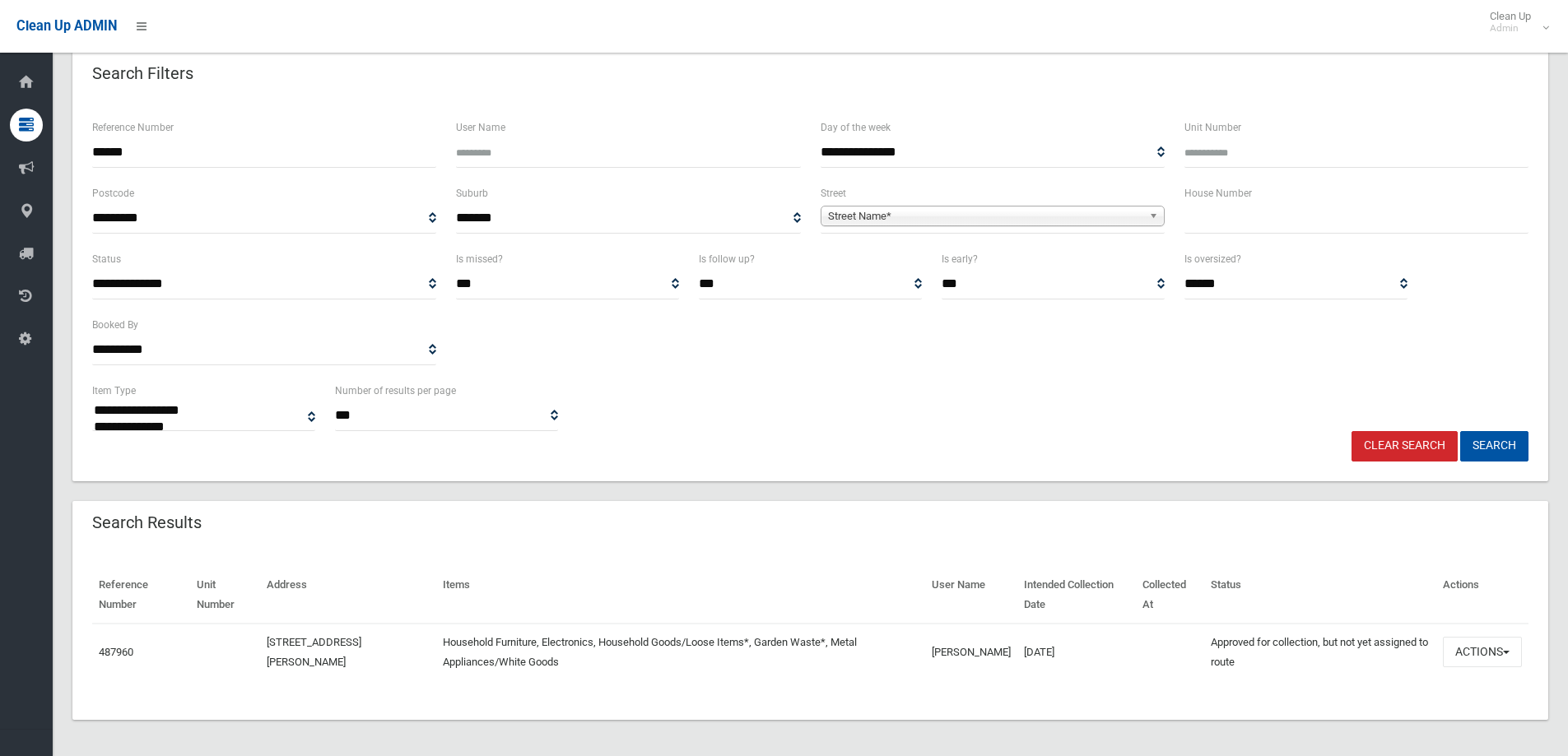
click at [941, 536] on div "Search Results" at bounding box center [810, 524] width 1476 height 46
click at [1468, 659] on button "Actions" at bounding box center [1482, 652] width 79 height 31
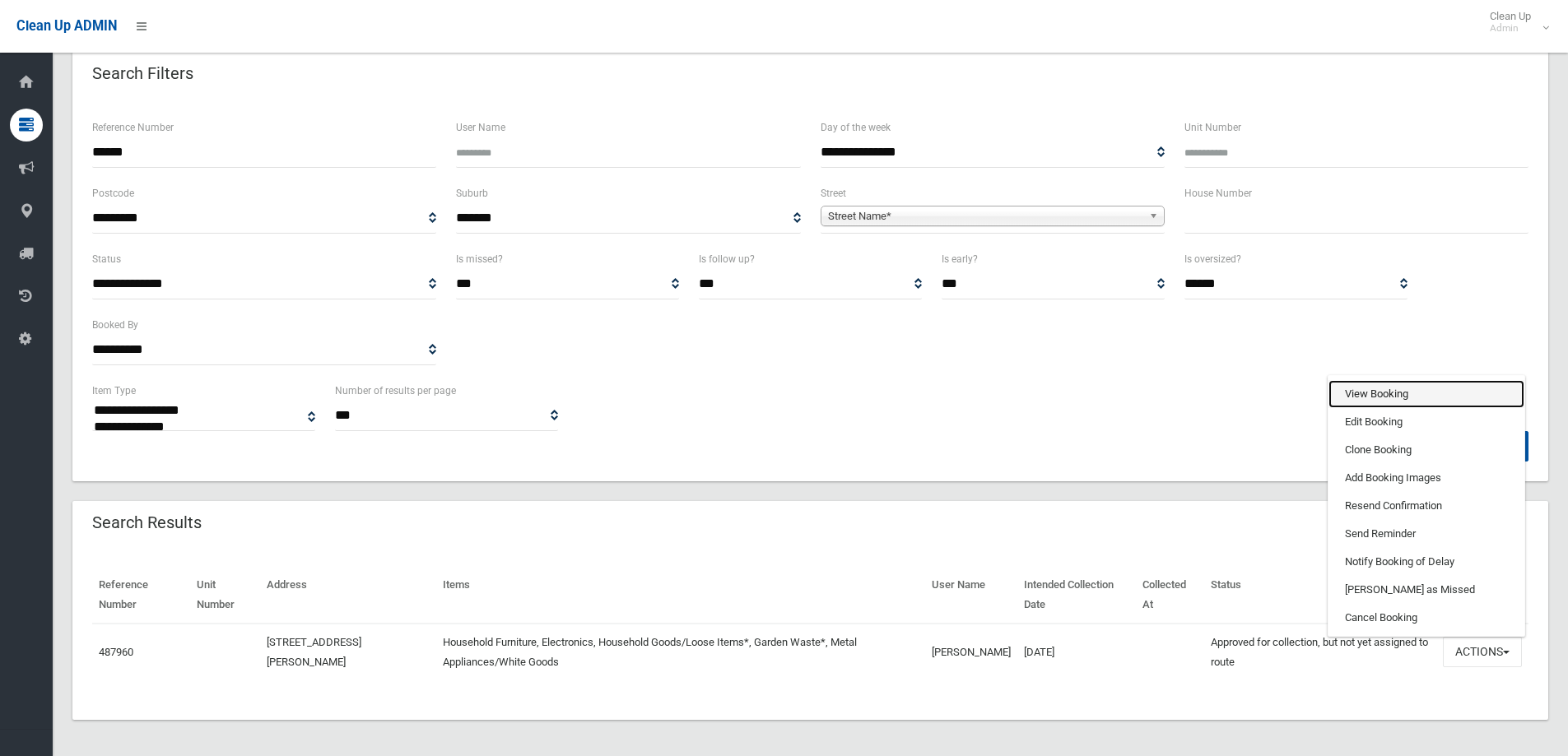
click at [1416, 400] on link "View Booking" at bounding box center [1427, 394] width 196 height 28
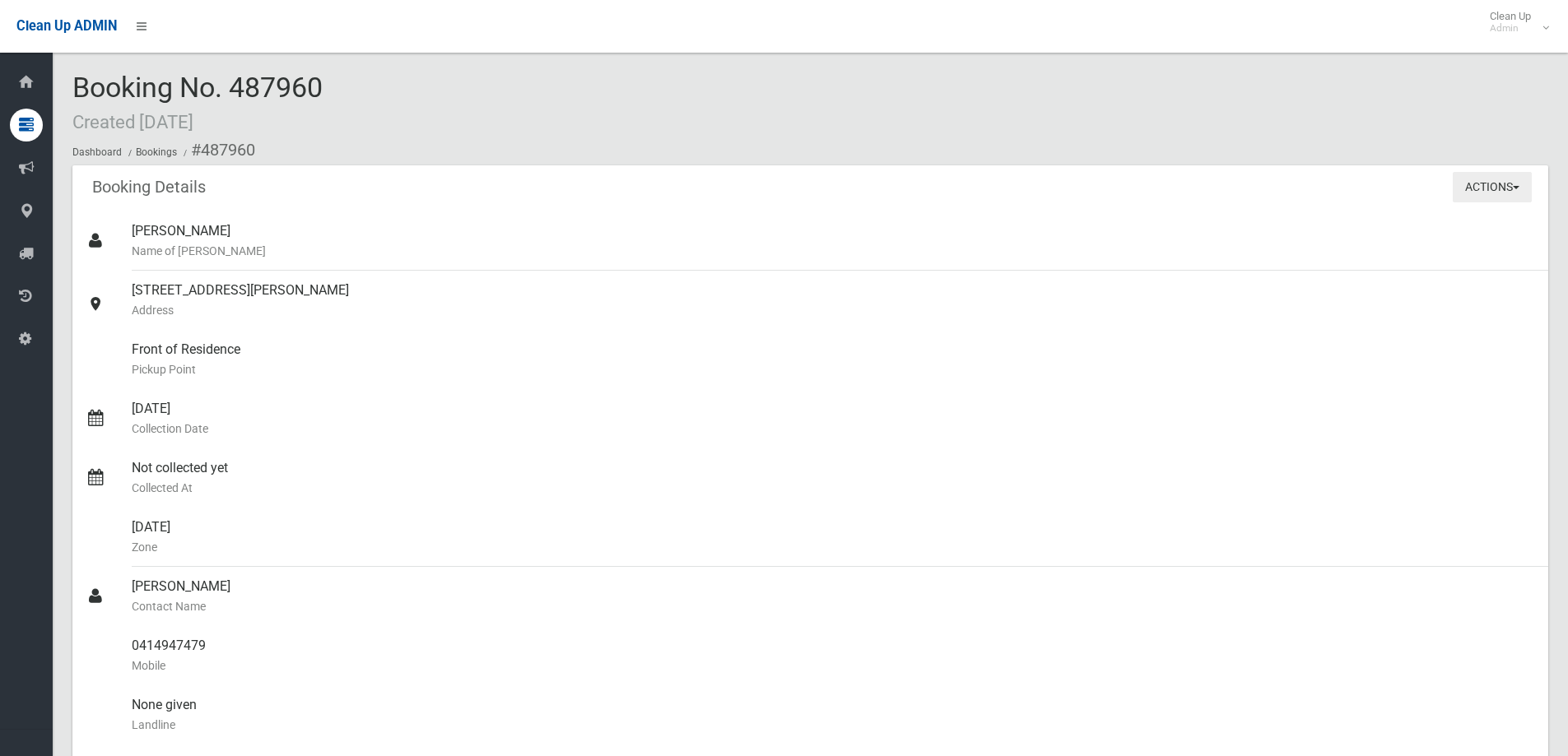
click at [1513, 176] on button "Actions" at bounding box center [1492, 187] width 79 height 31
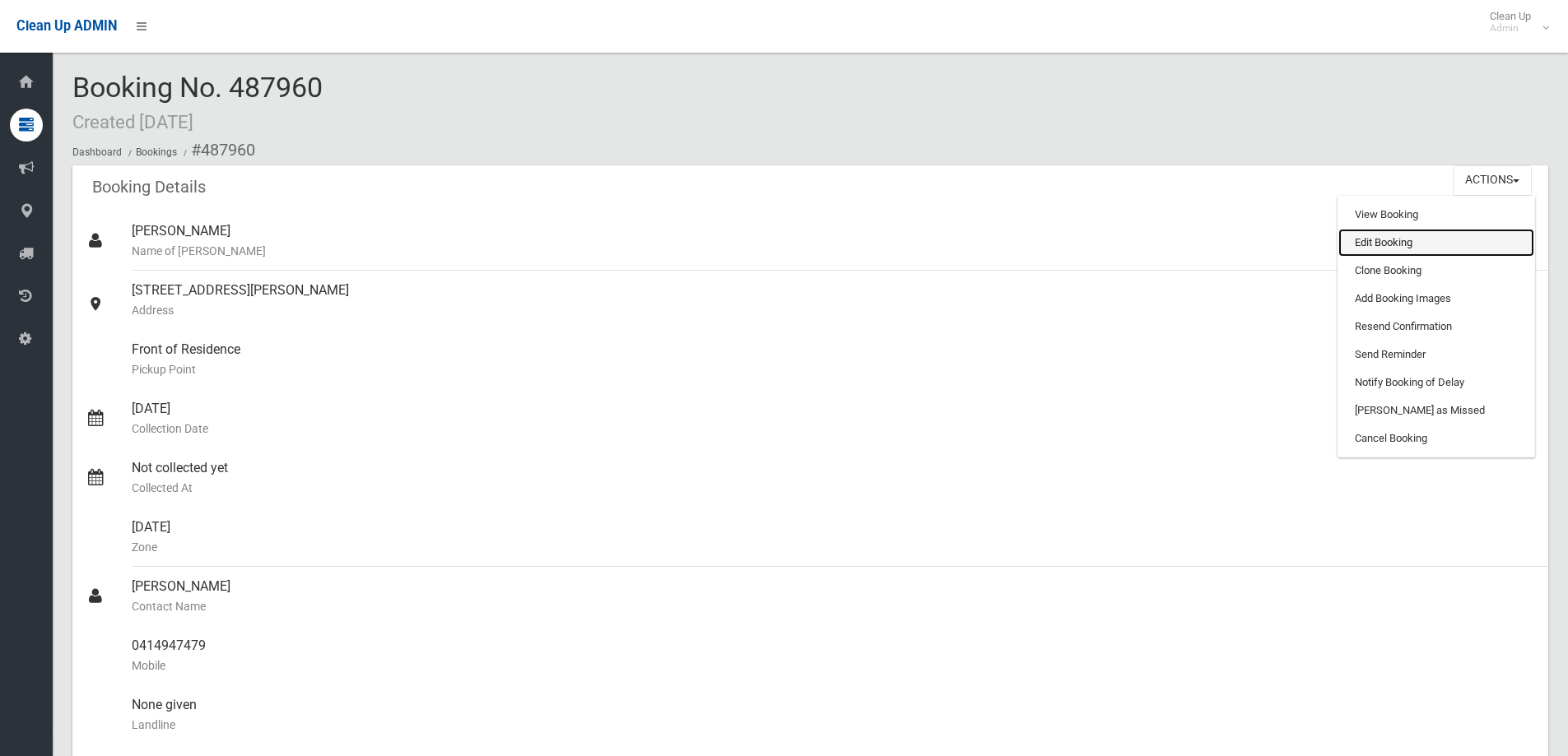
click at [1465, 246] on link "Edit Booking" at bounding box center [1436, 242] width 196 height 28
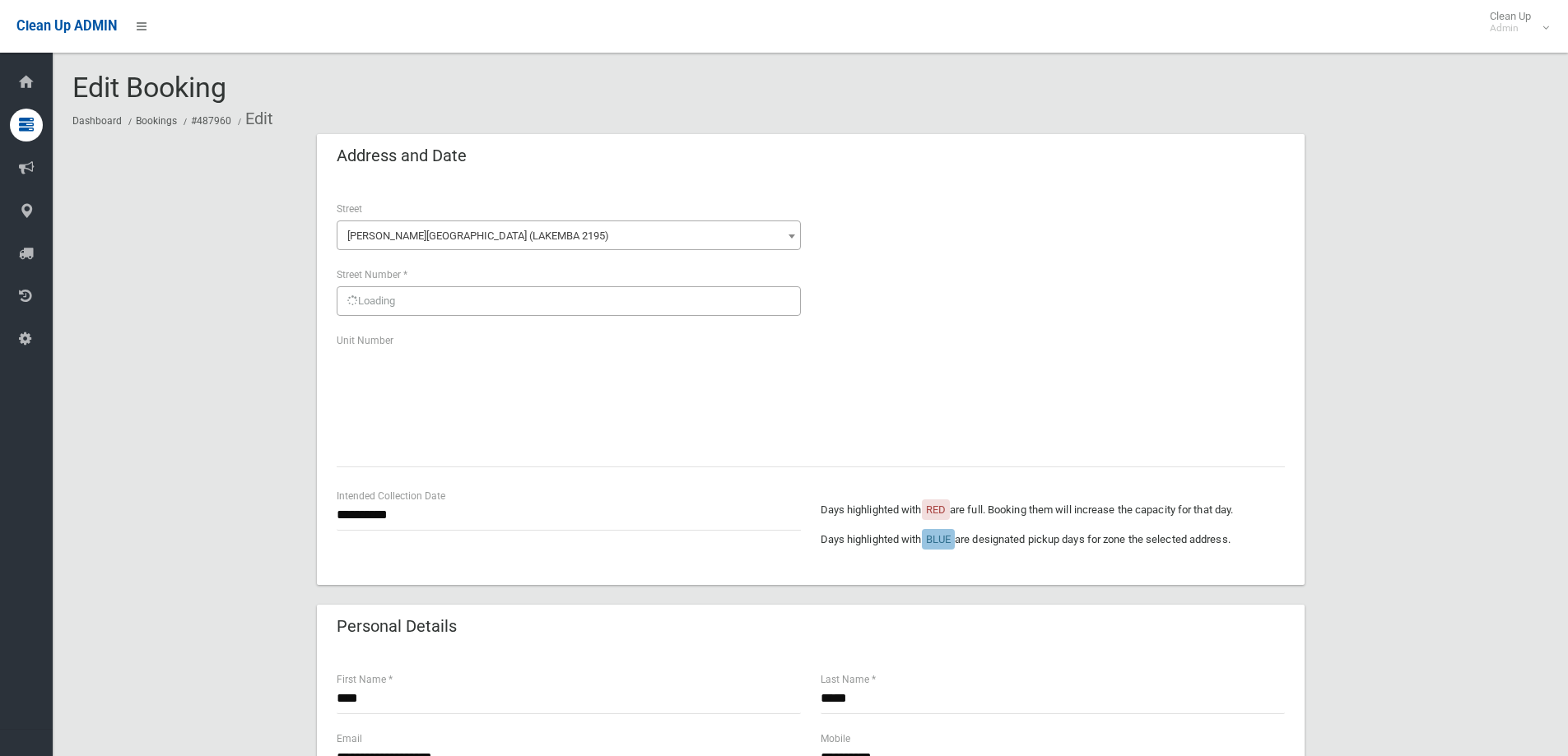
scroll to position [576, 0]
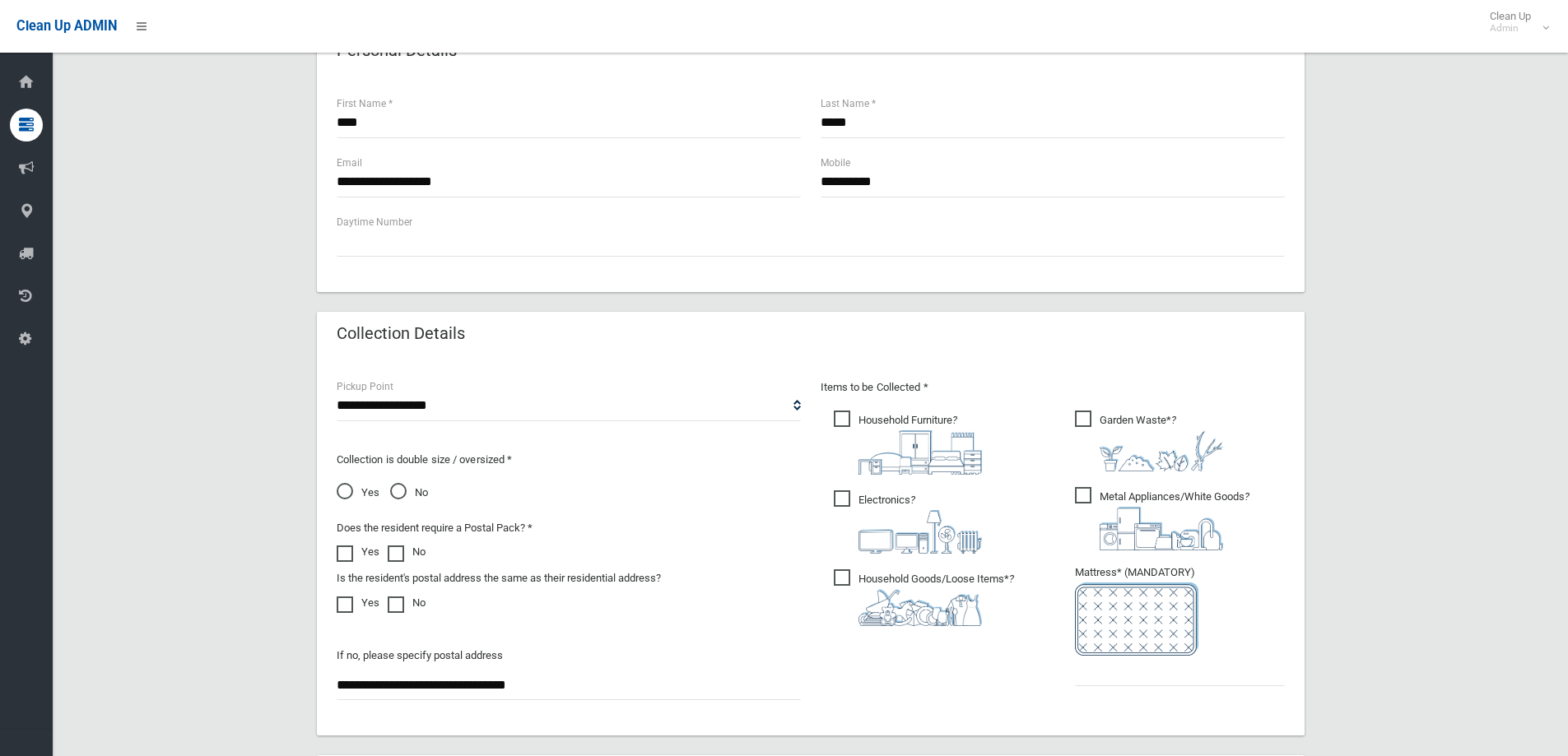
click at [400, 492] on span "No" at bounding box center [409, 492] width 38 height 20
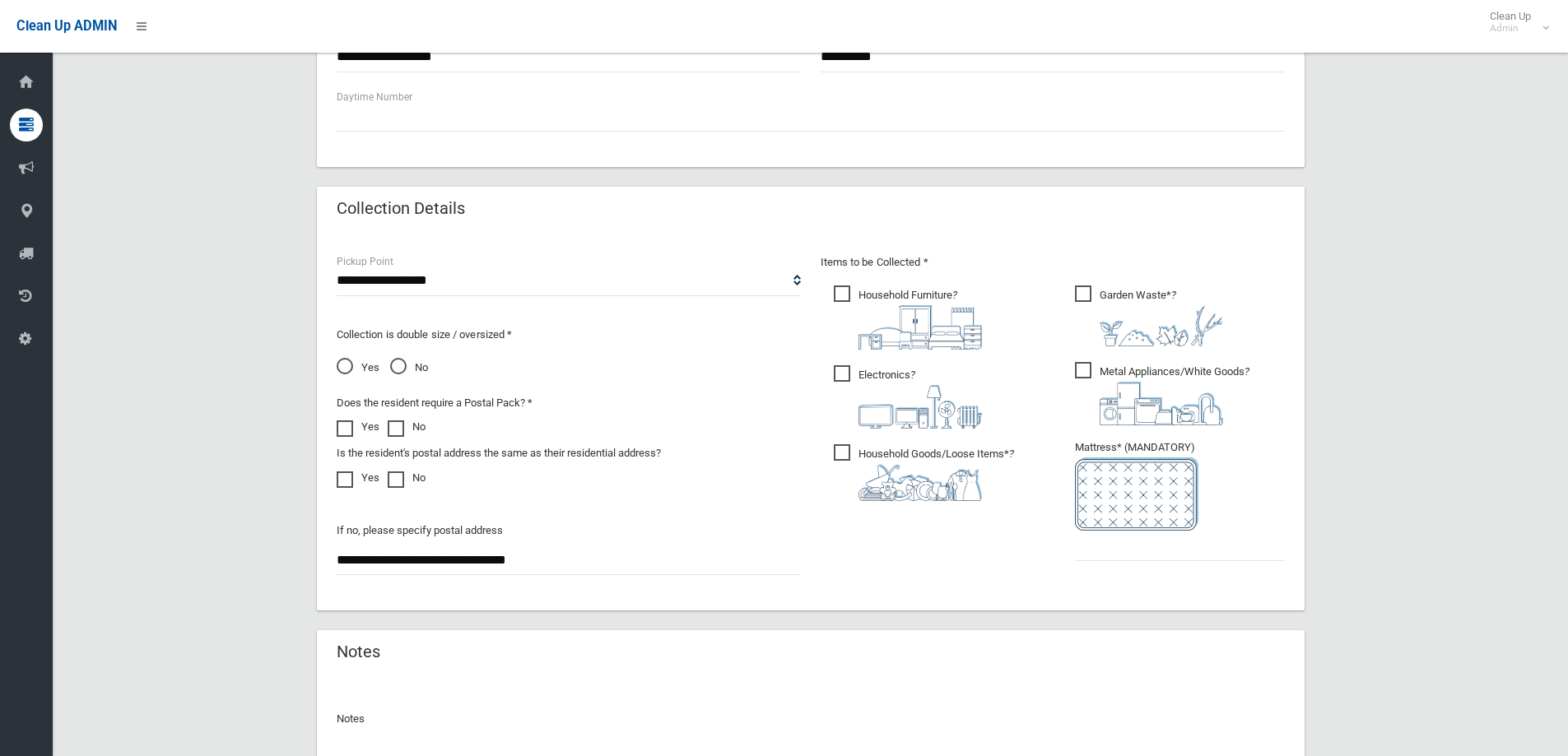
scroll to position [873, 0]
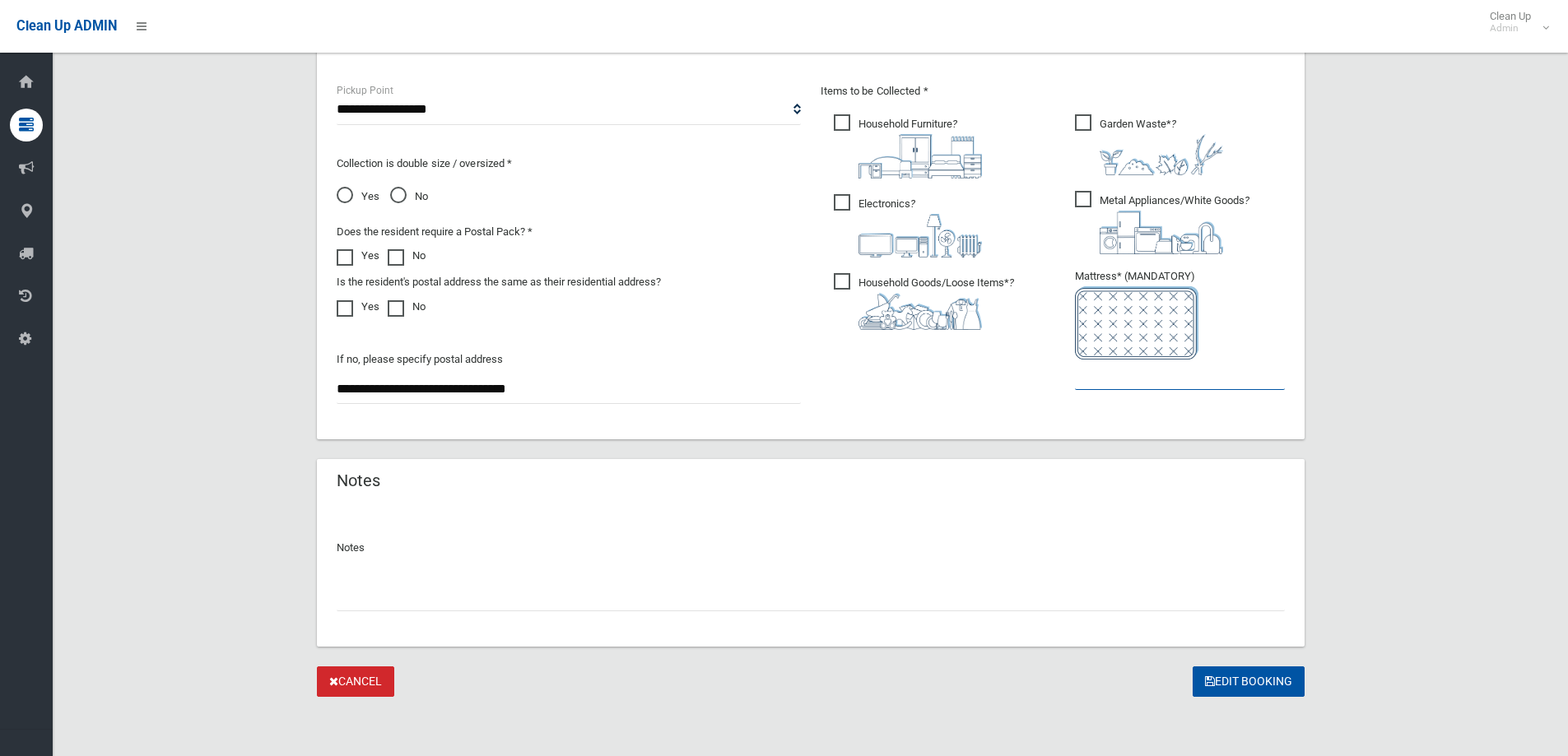
click at [1203, 386] on input "text" at bounding box center [1180, 375] width 210 height 31
type input "*"
click at [1234, 679] on button "Edit Booking" at bounding box center [1249, 682] width 112 height 31
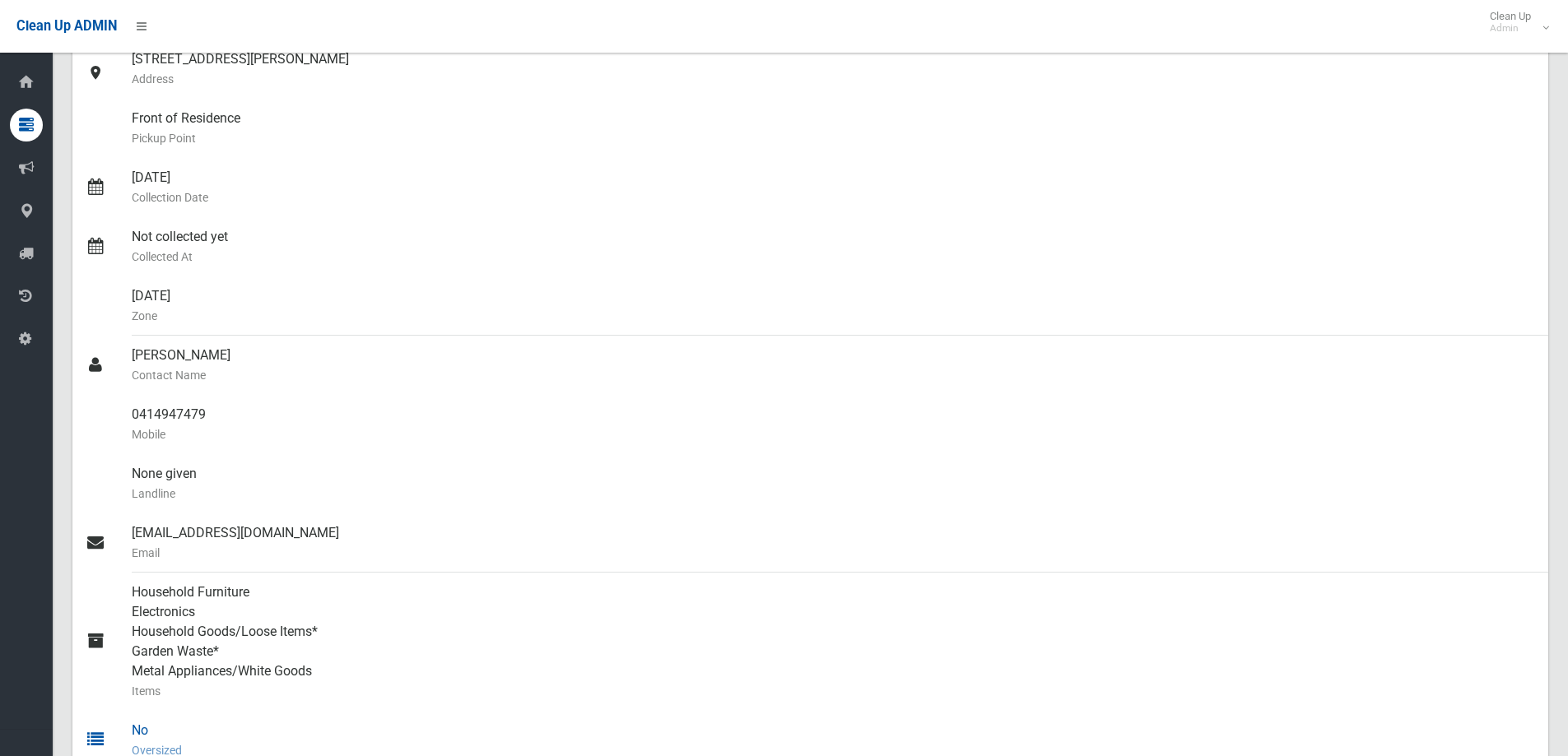
scroll to position [82, 0]
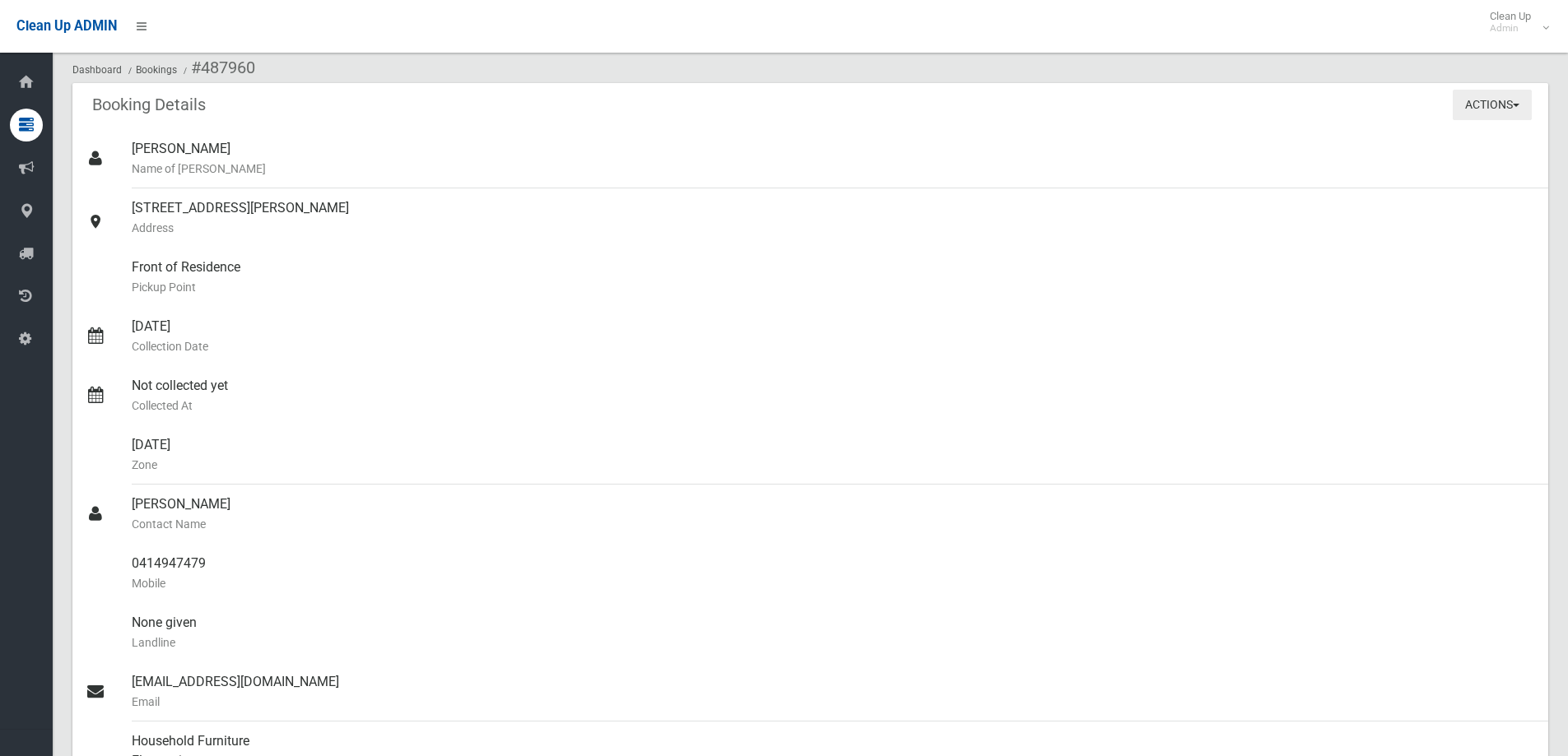
click at [1506, 116] on button "Actions" at bounding box center [1492, 105] width 79 height 31
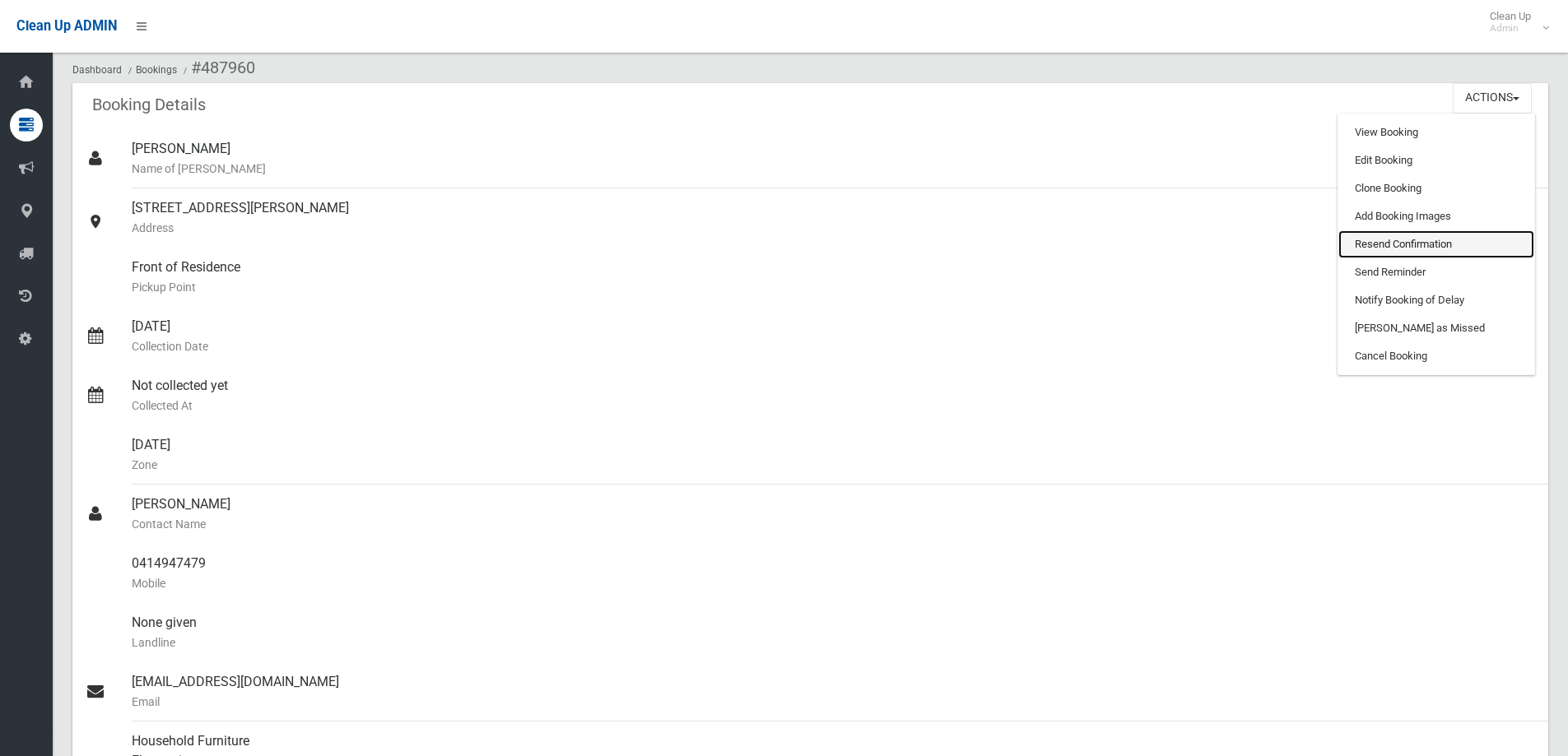
click at [1457, 238] on link "Resend Confirmation" at bounding box center [1436, 244] width 196 height 28
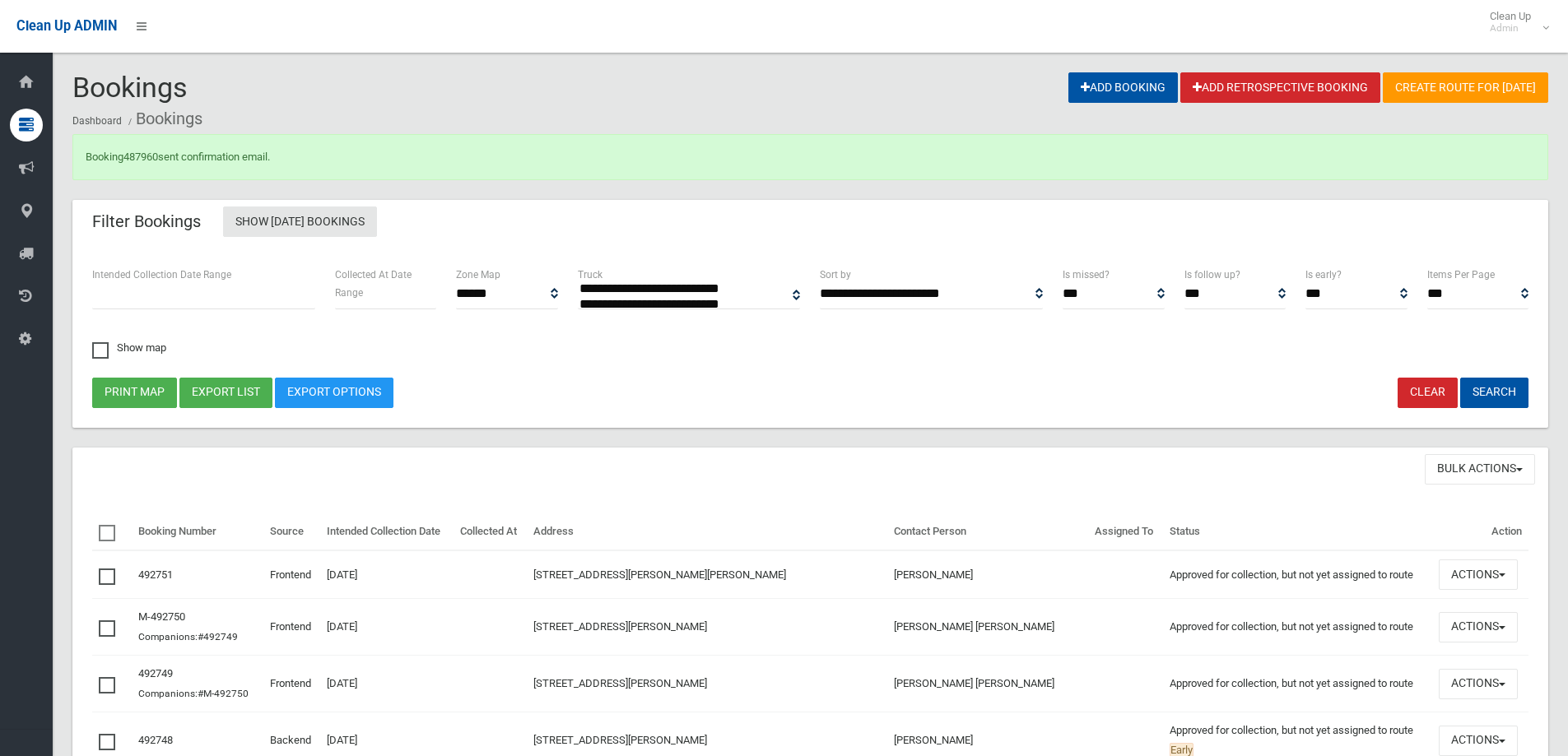
select select
